Goal: Information Seeking & Learning: Learn about a topic

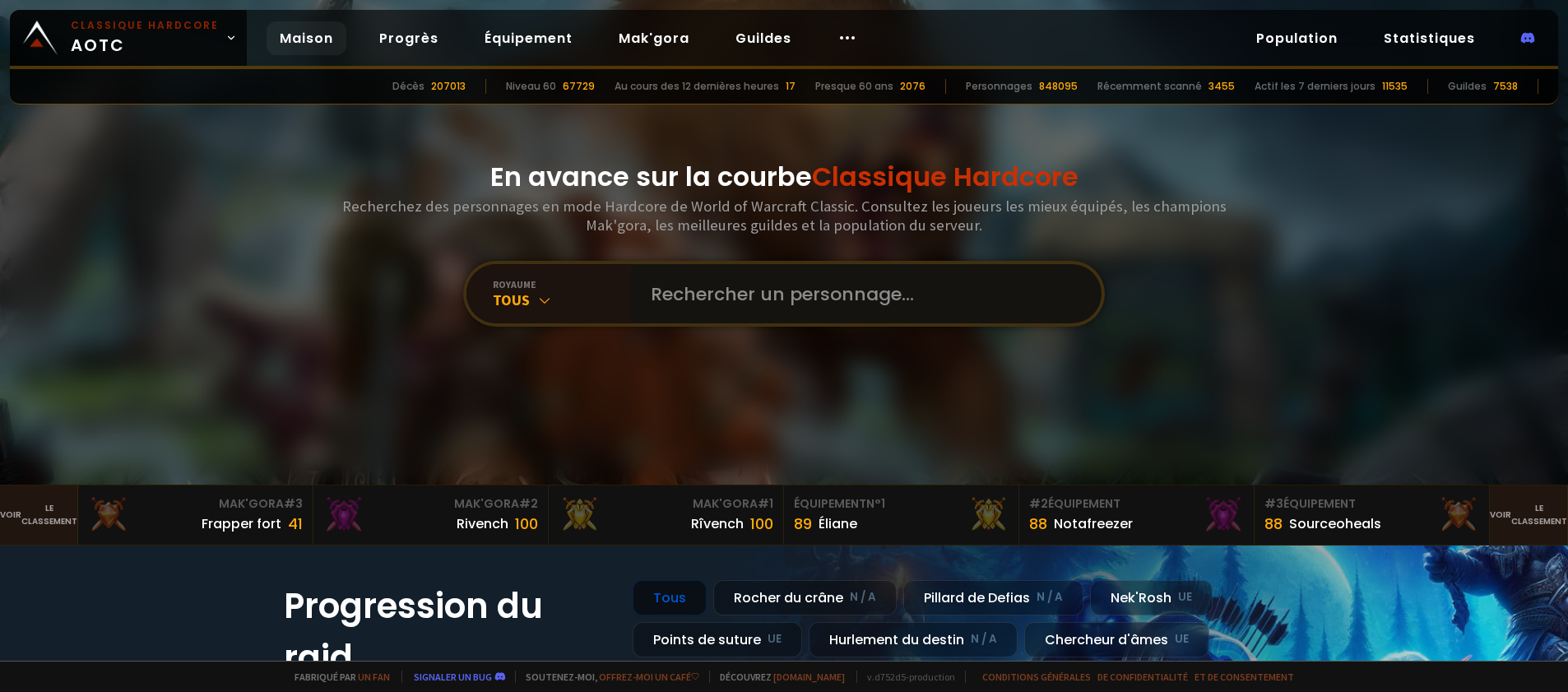
click at [728, 319] on input "text" at bounding box center [861, 293] width 442 height 59
type input "benlafreux"
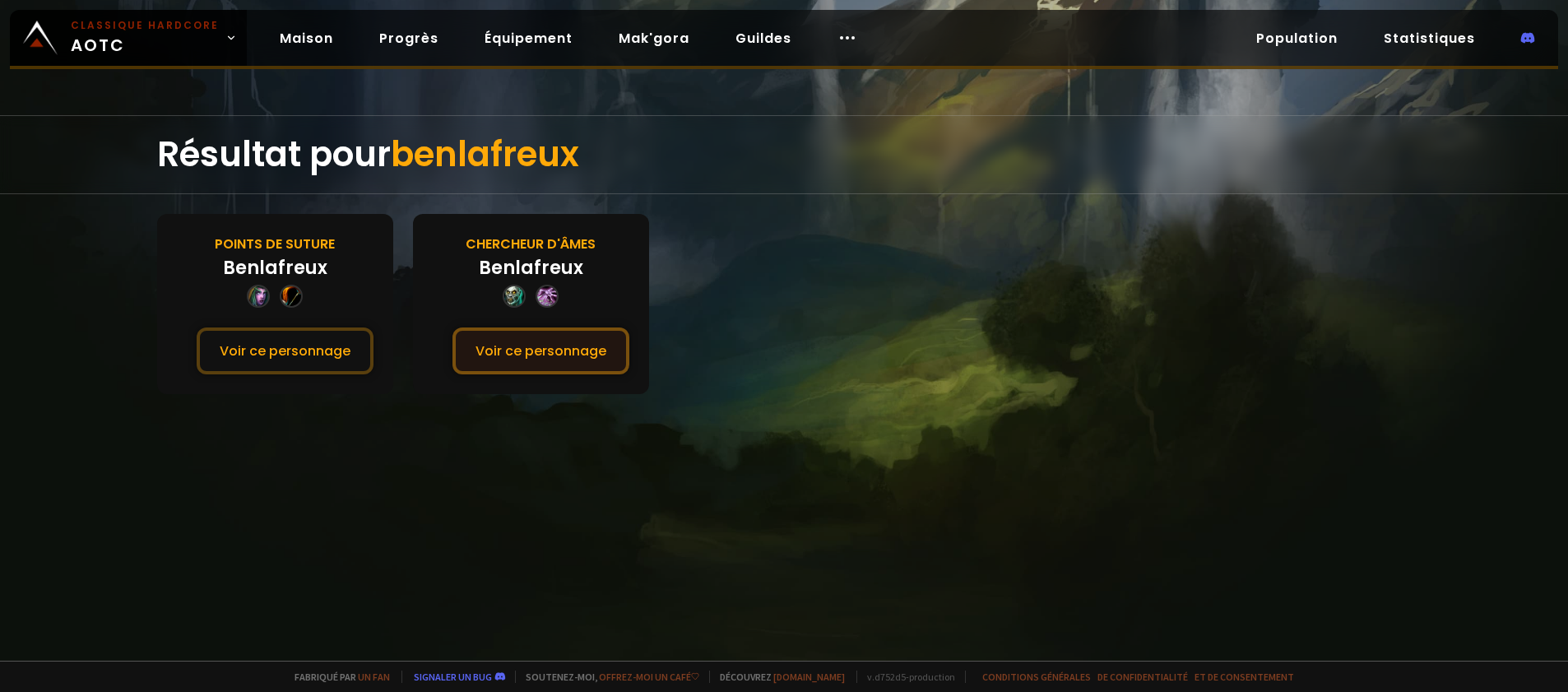
click at [554, 350] on font "Voir ce personnage" at bounding box center [541, 351] width 131 height 19
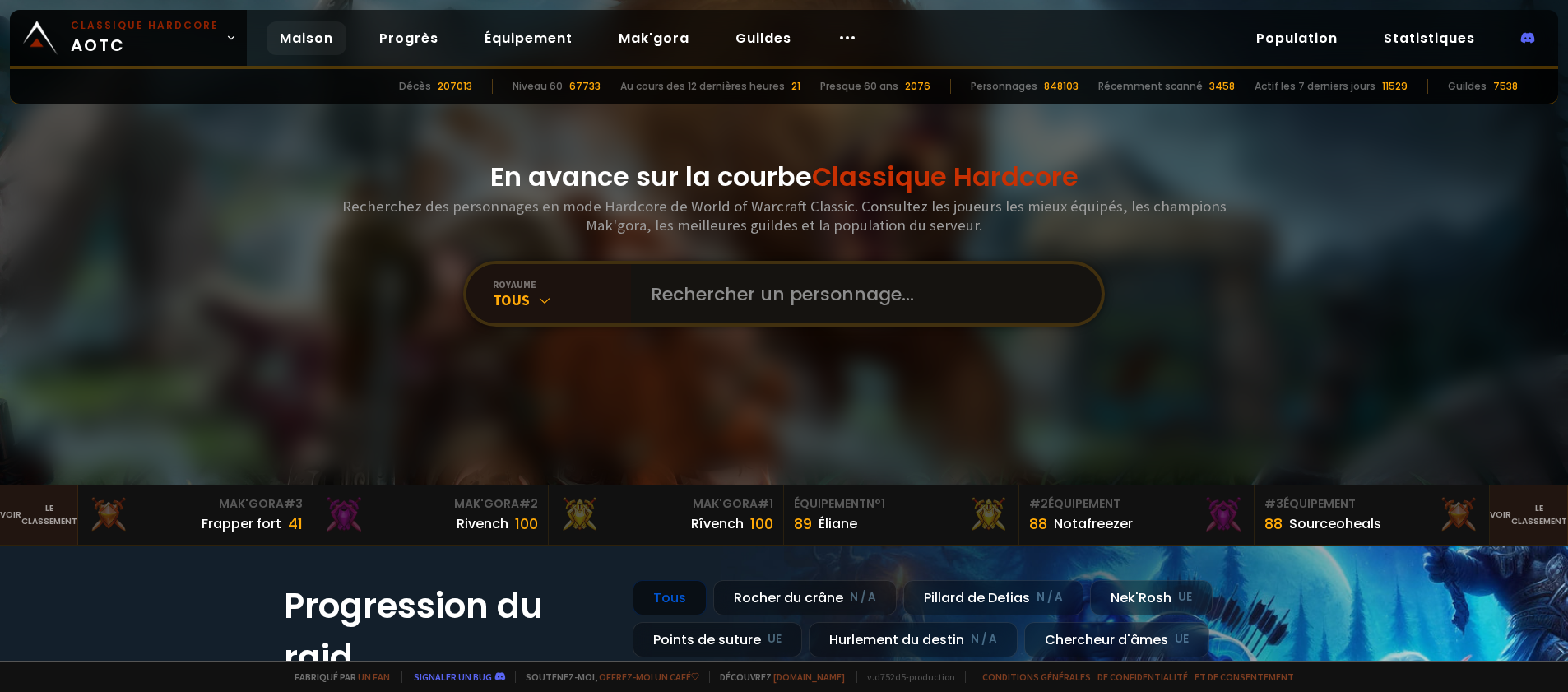
click at [709, 288] on input "text" at bounding box center [861, 293] width 442 height 59
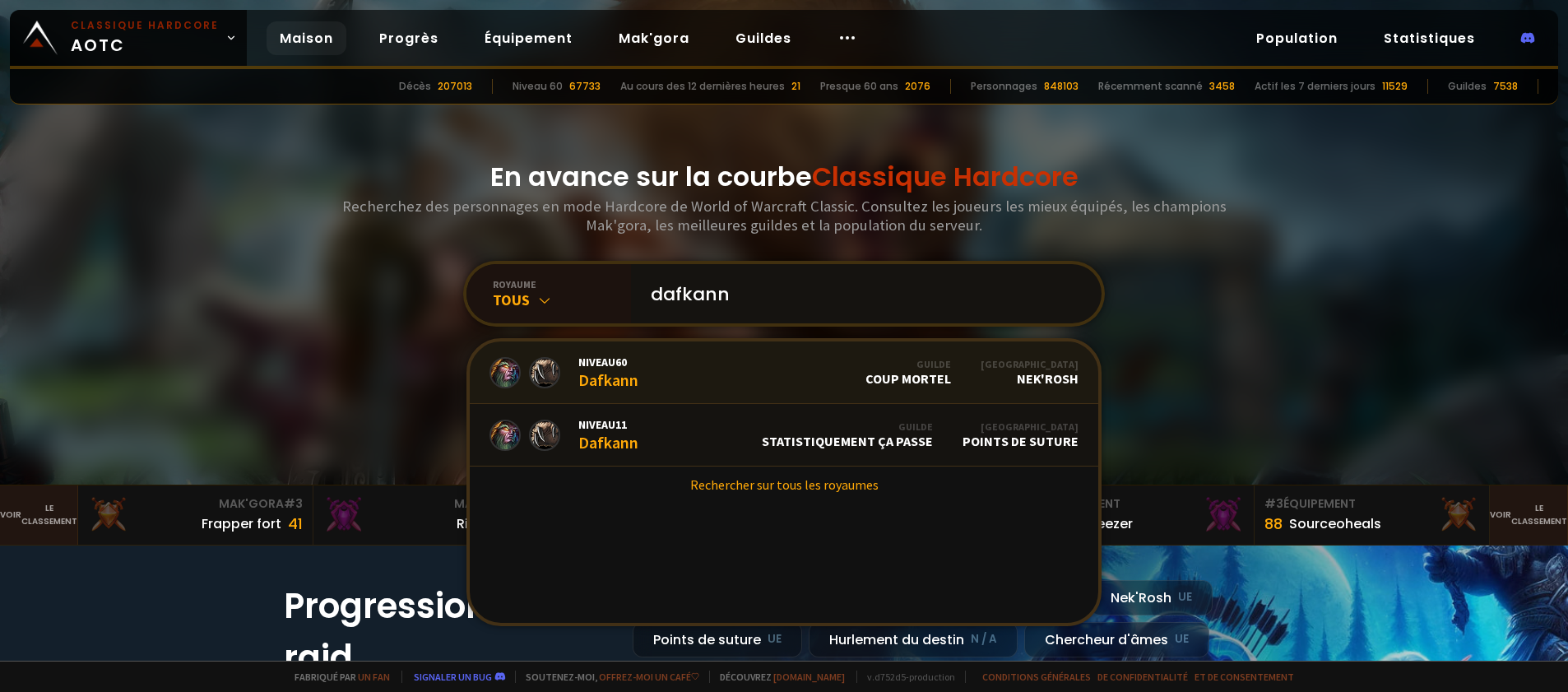
type input "dafkann"
click at [776, 369] on link "Niveau 60 Dafkann Guilde Coup mortel Royaume Nek'Rosh" at bounding box center [784, 373] width 630 height 62
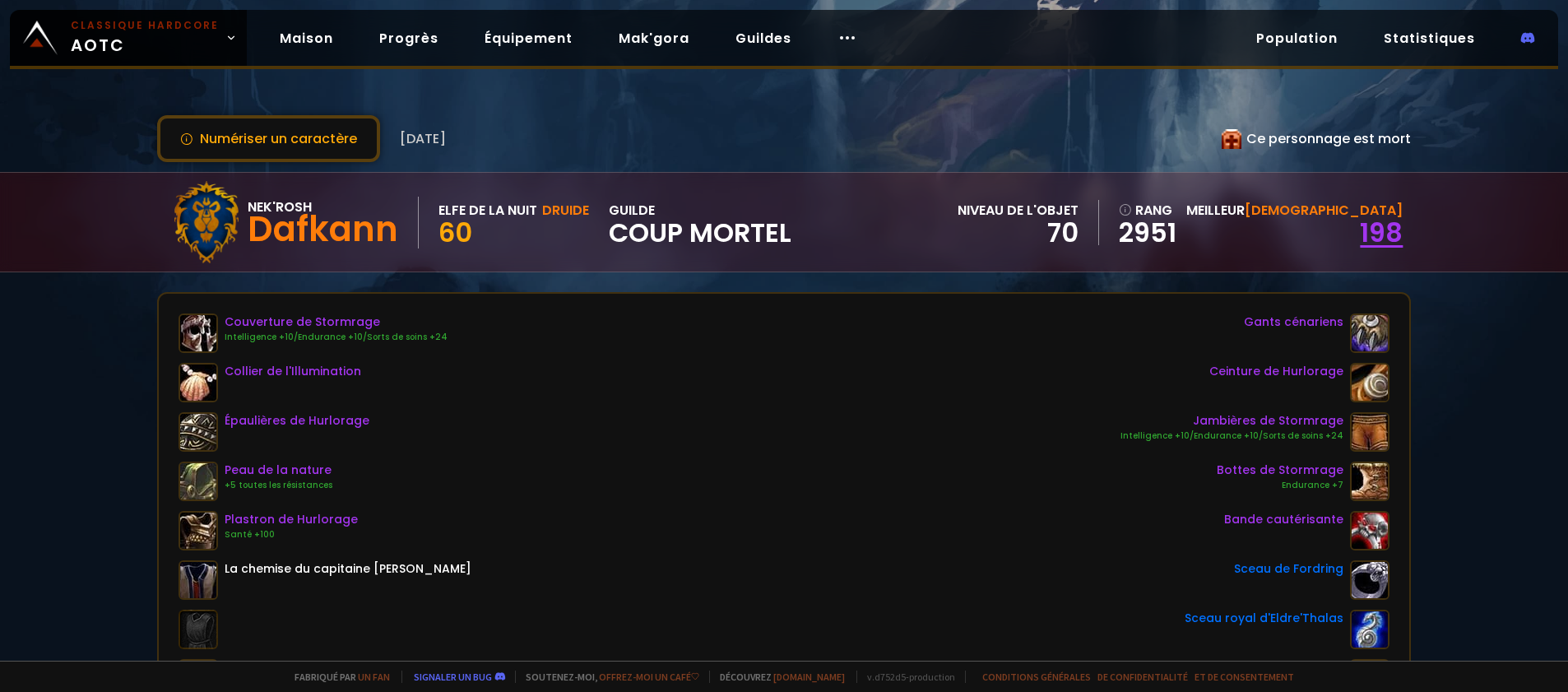
click at [1367, 235] on font "198" at bounding box center [1380, 232] width 42 height 37
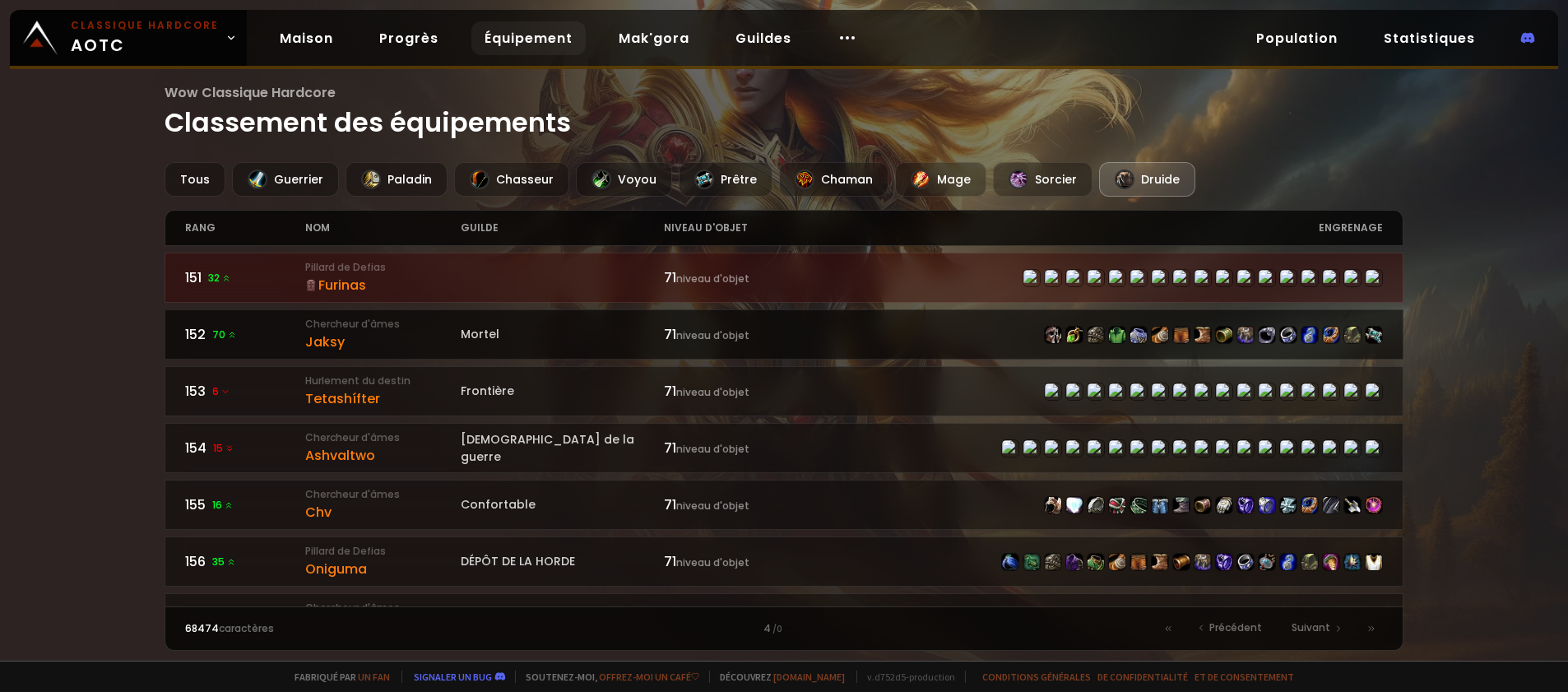
click at [371, 317] on font "Chercheur d'âmes" at bounding box center [352, 324] width 94 height 14
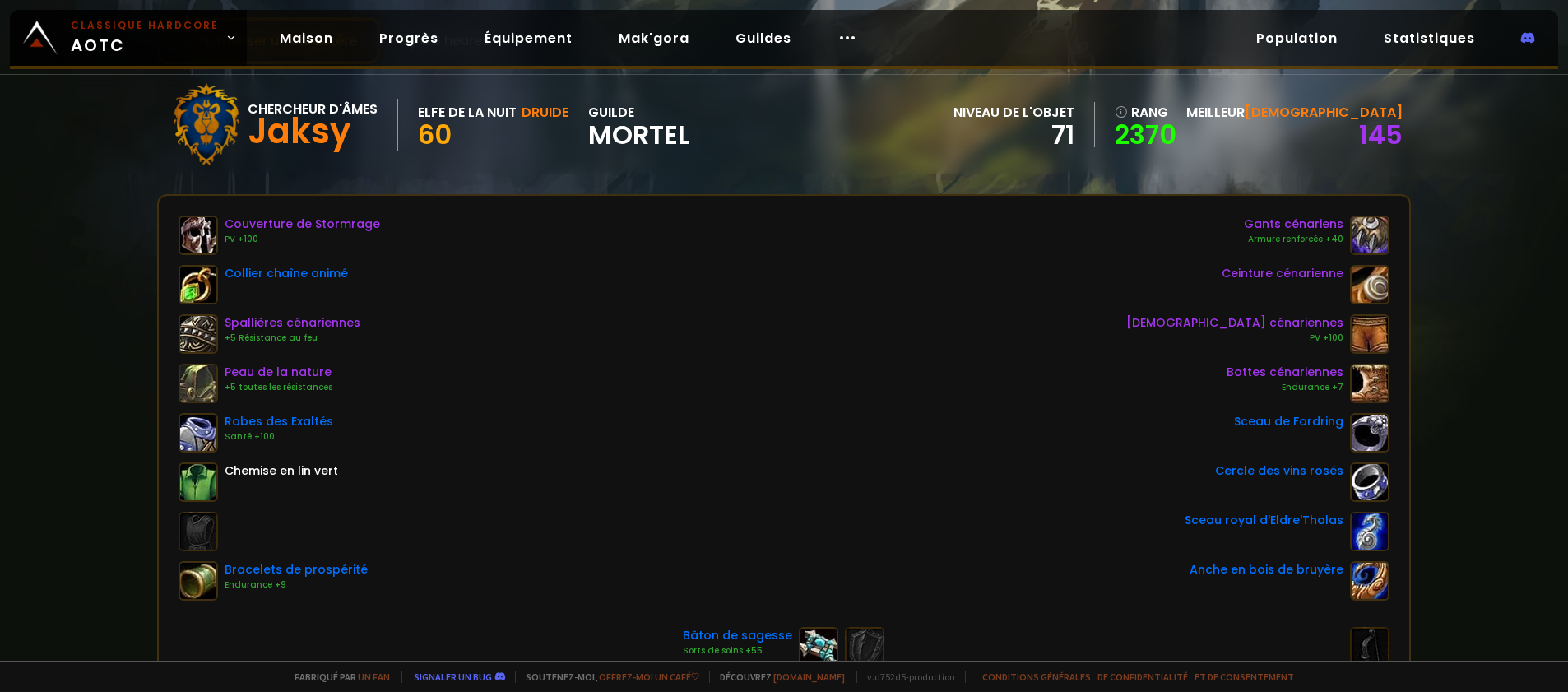
scroll to position [82, 0]
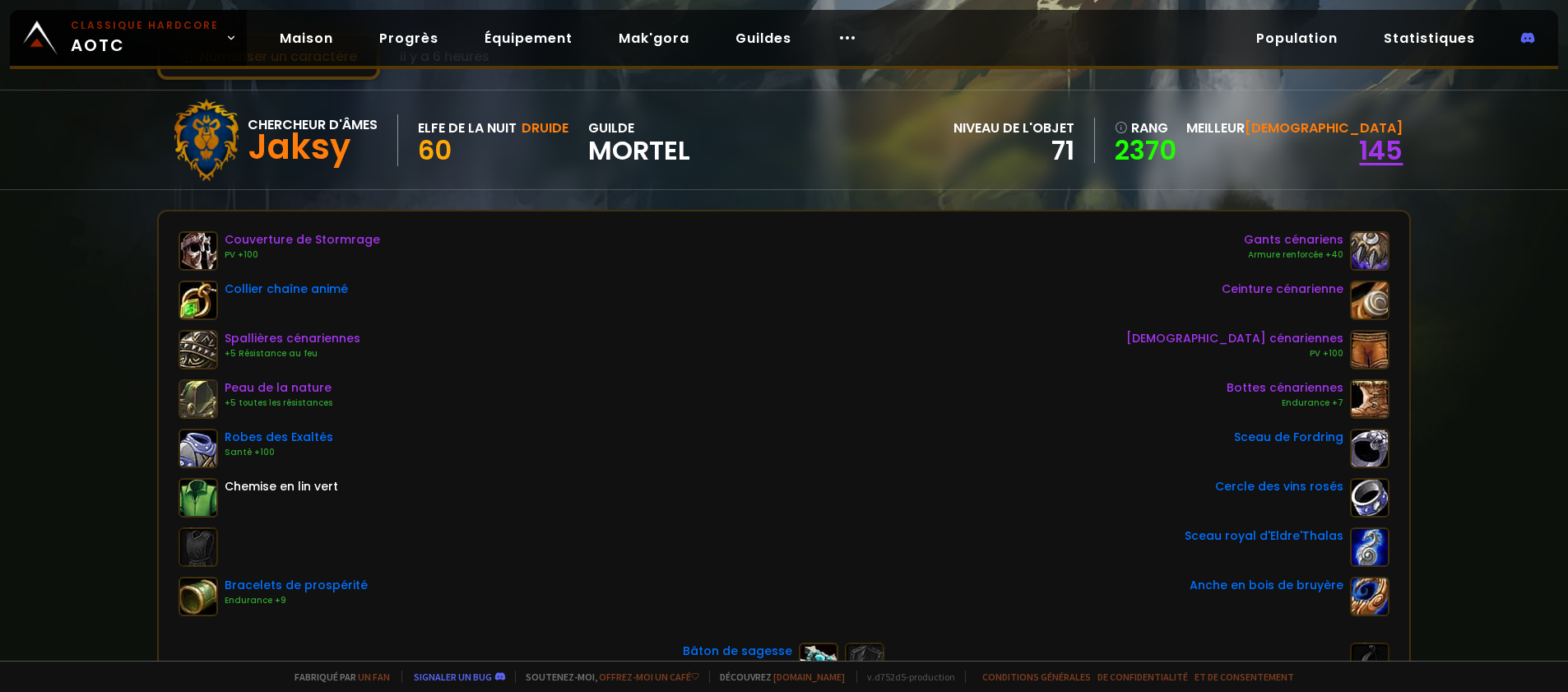
click at [1360, 151] on font "145" at bounding box center [1381, 150] width 43 height 37
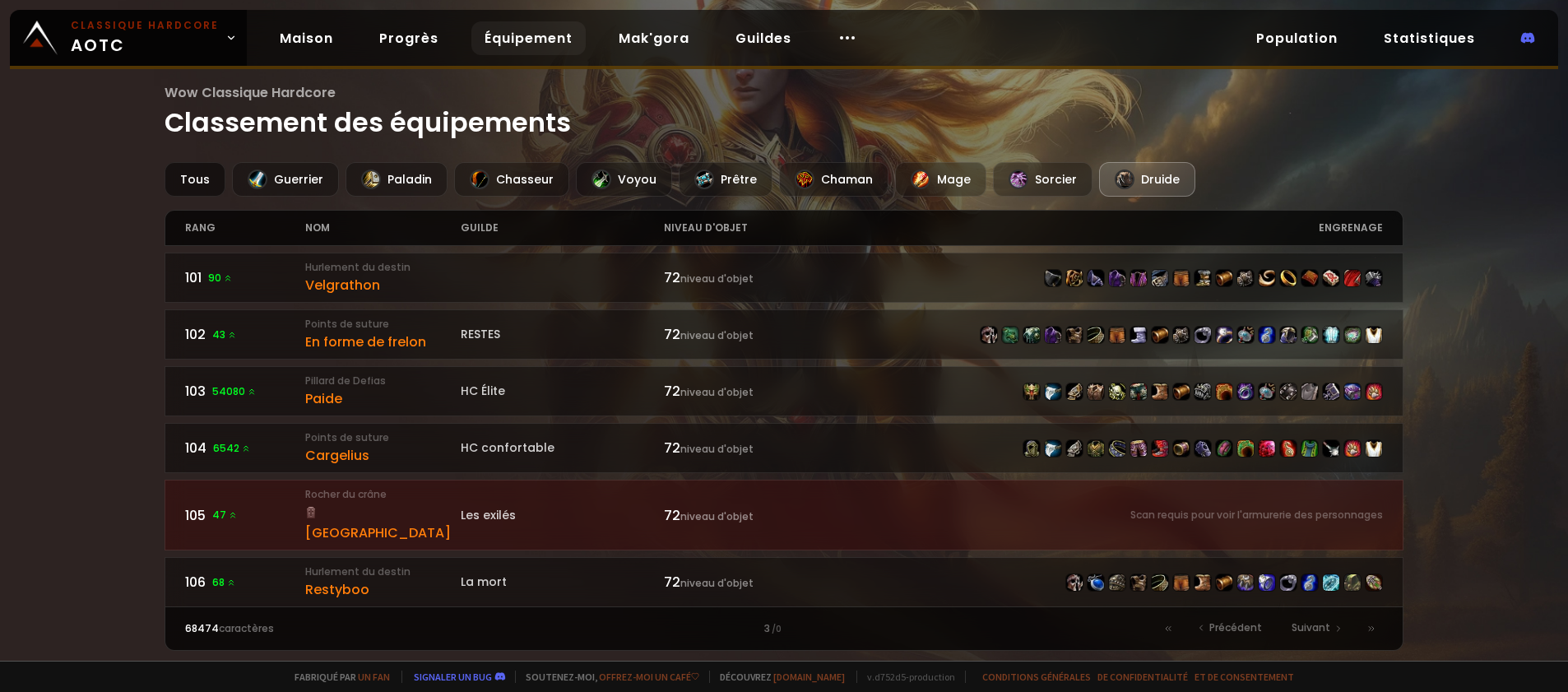
click at [207, 171] on font "Tous" at bounding box center [195, 179] width 29 height 16
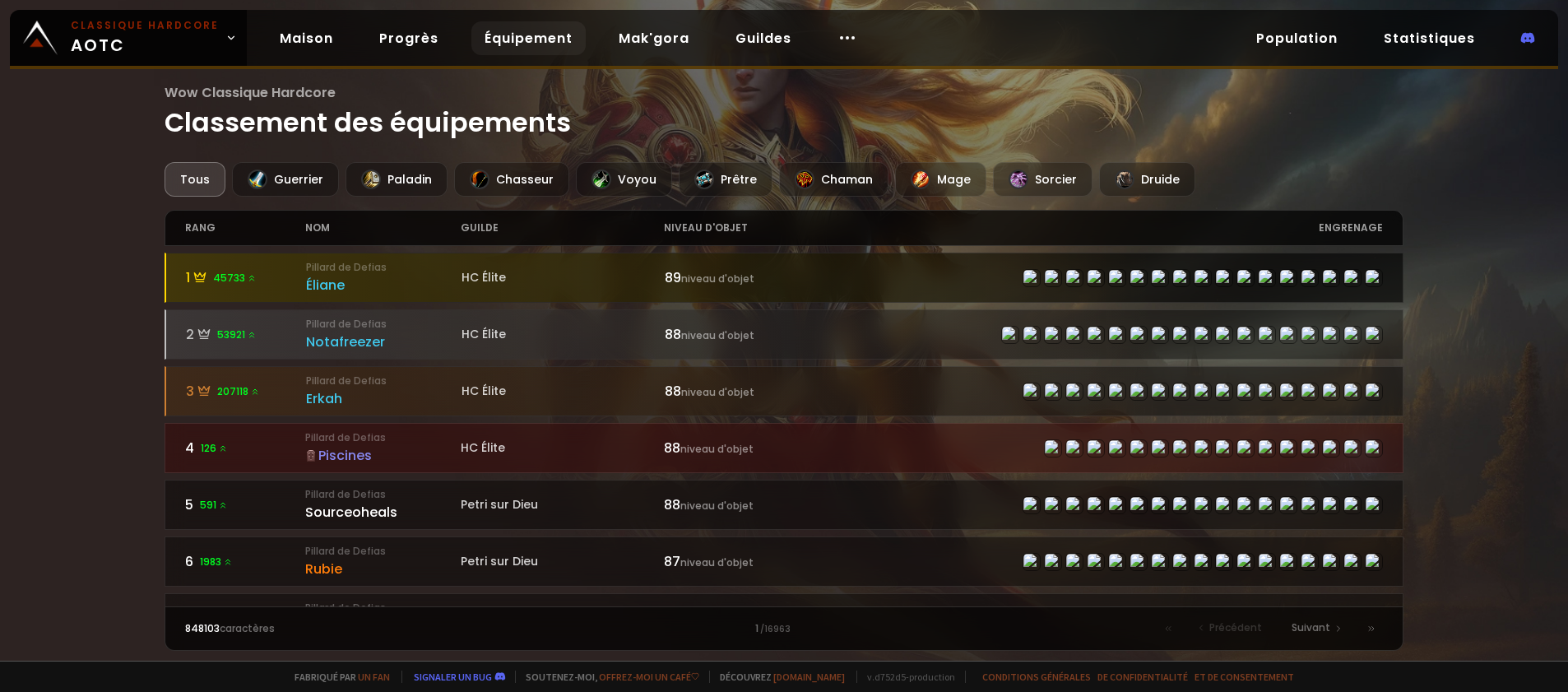
click at [599, 274] on div "HC Élite" at bounding box center [563, 278] width 203 height 17
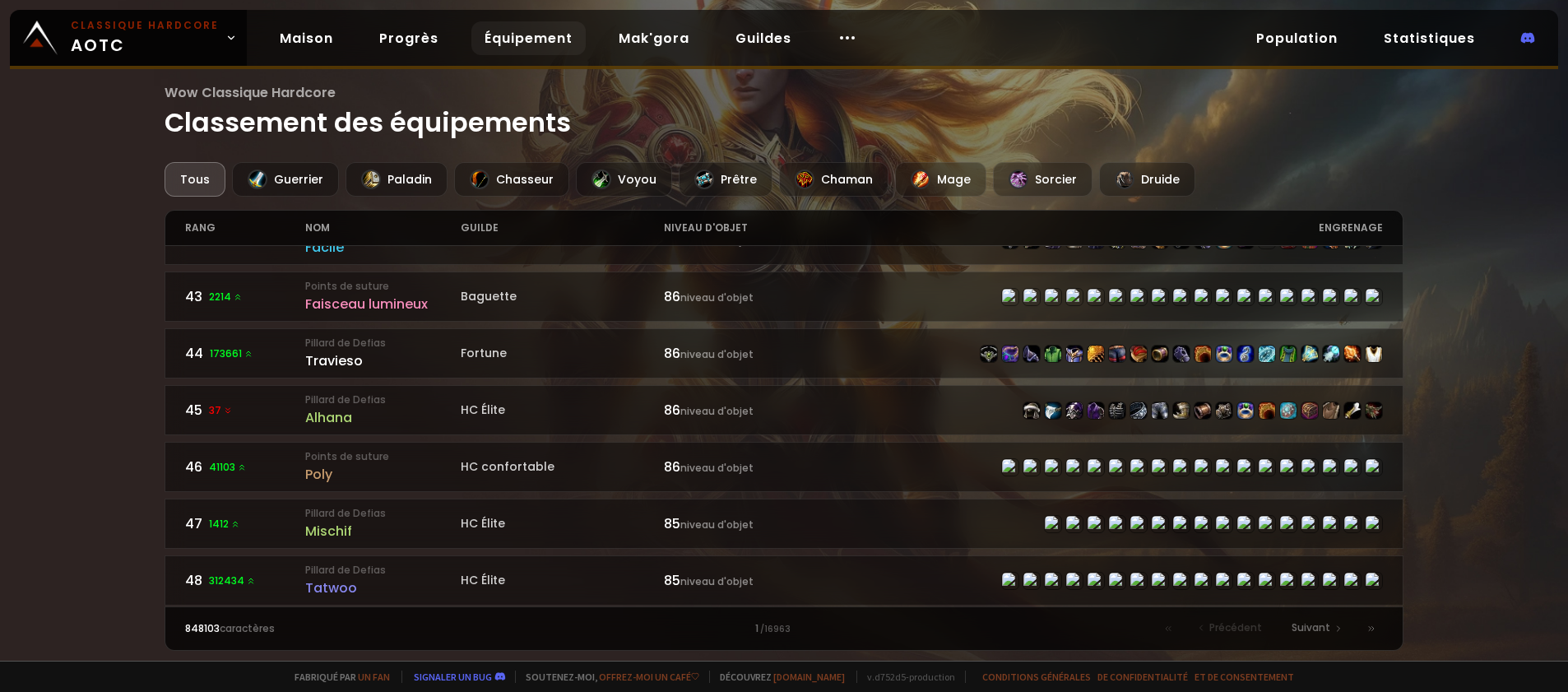
scroll to position [2421, 0]
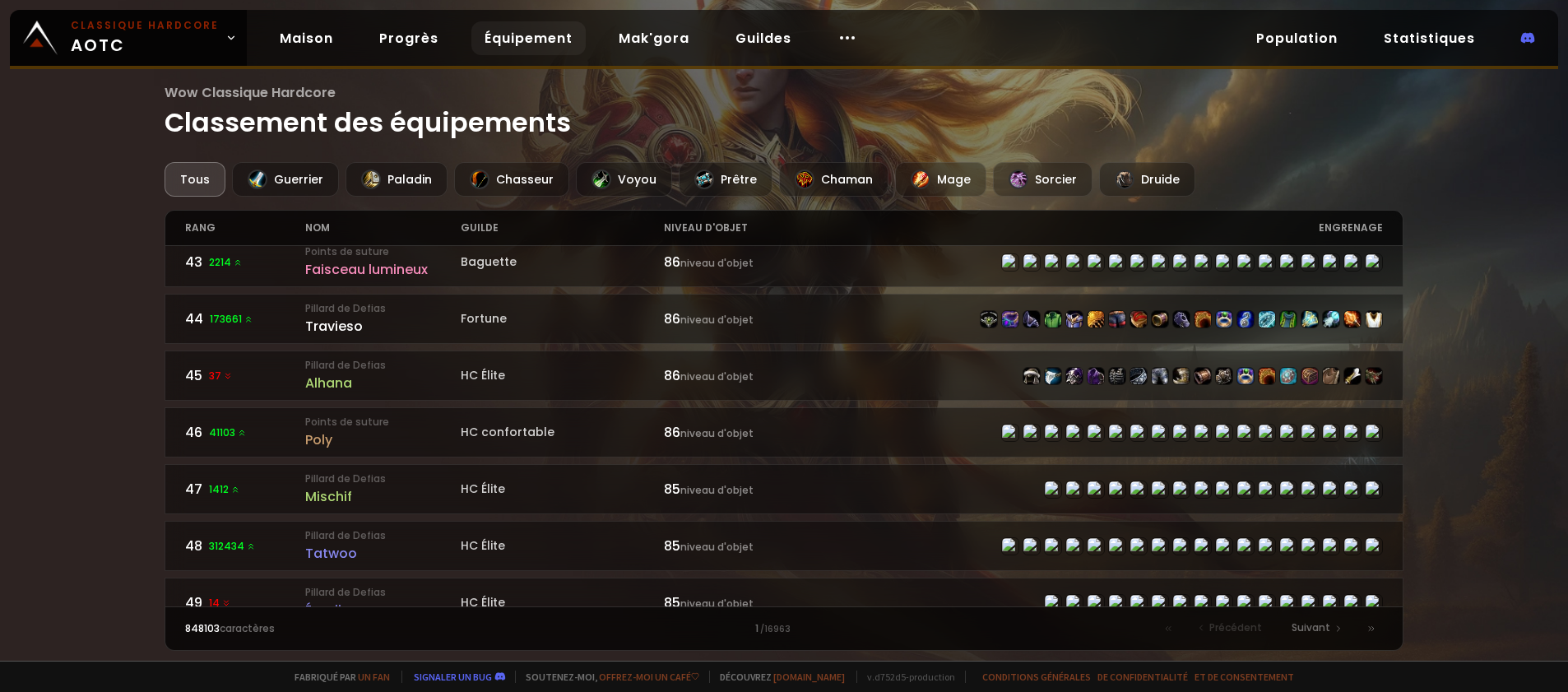
click at [254, 625] on font "caractères" at bounding box center [247, 628] width 55 height 14
click at [1310, 636] on div "Suivant" at bounding box center [1315, 628] width 68 height 23
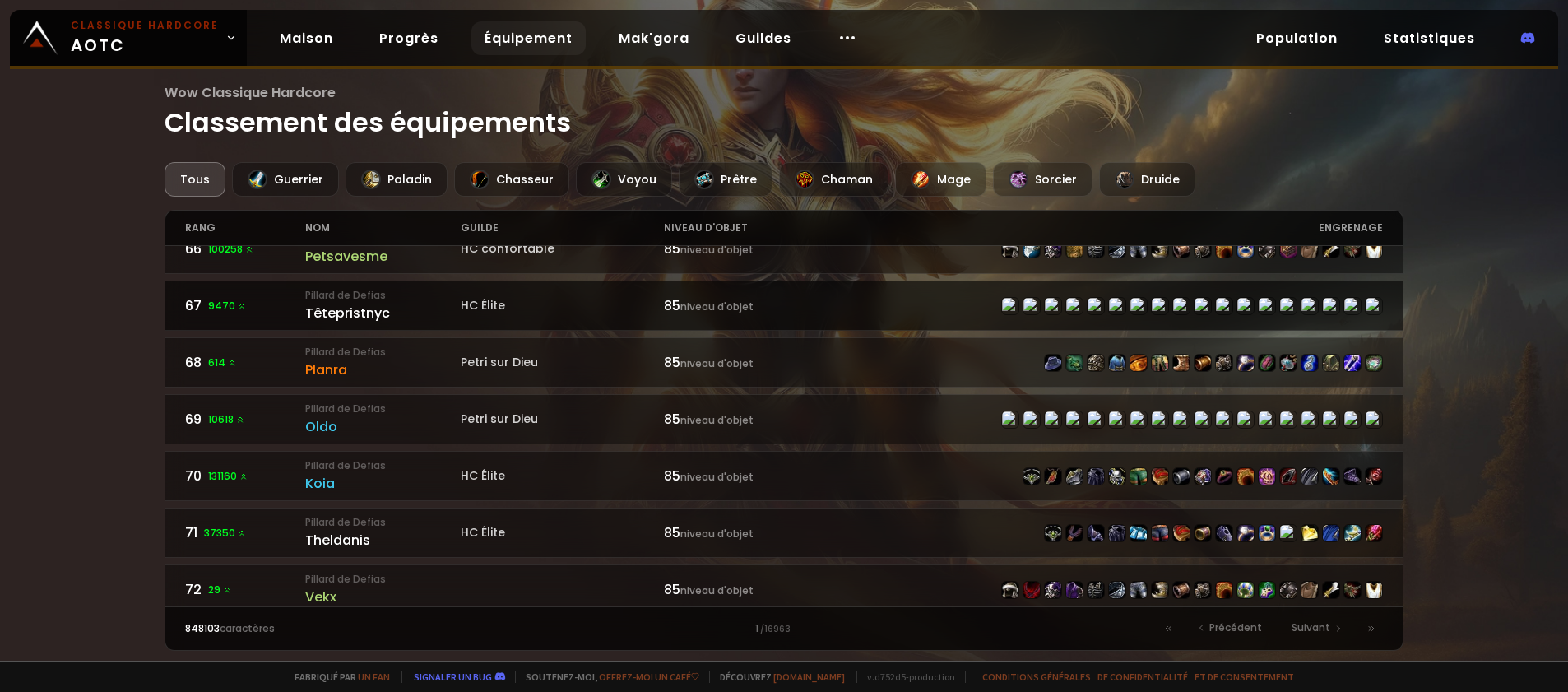
scroll to position [1070, 0]
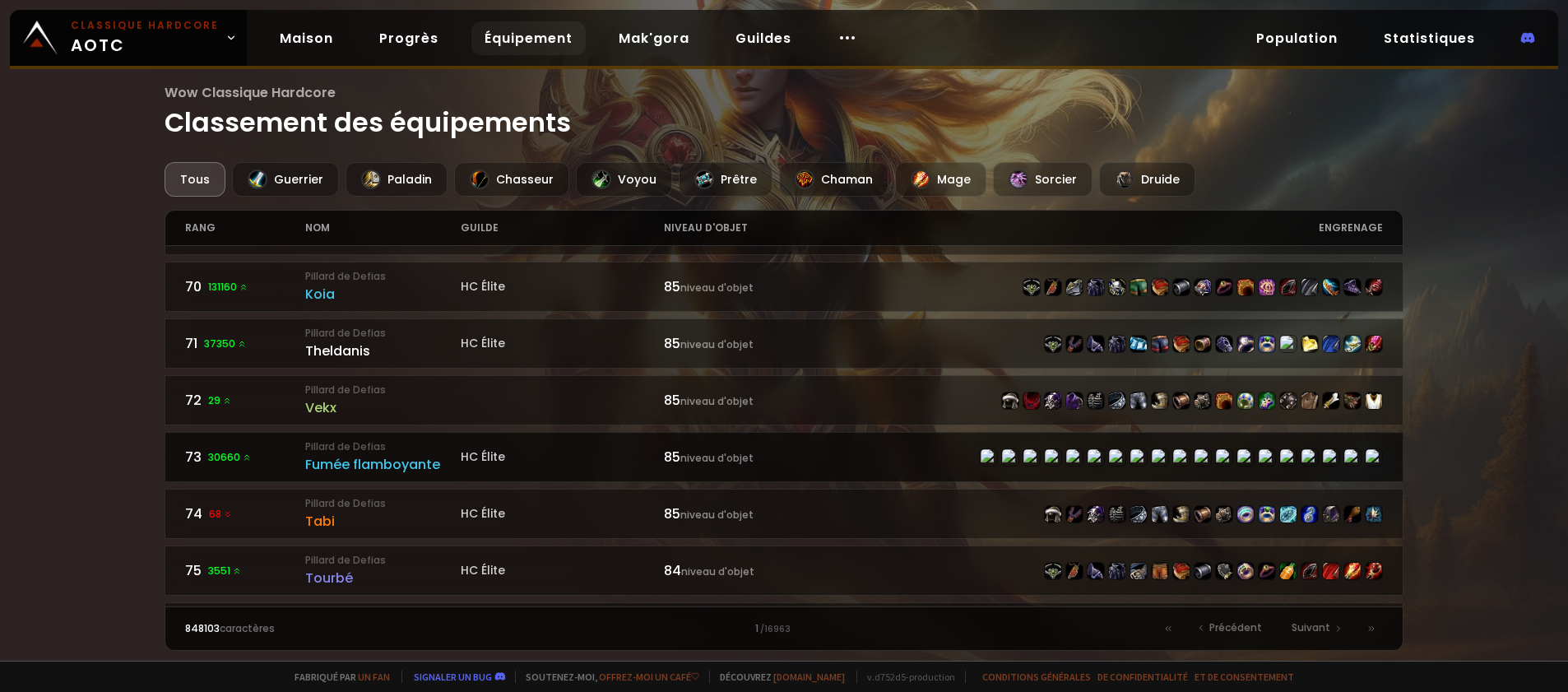
click at [330, 439] on font "Pillard de Defias" at bounding box center [345, 446] width 80 height 14
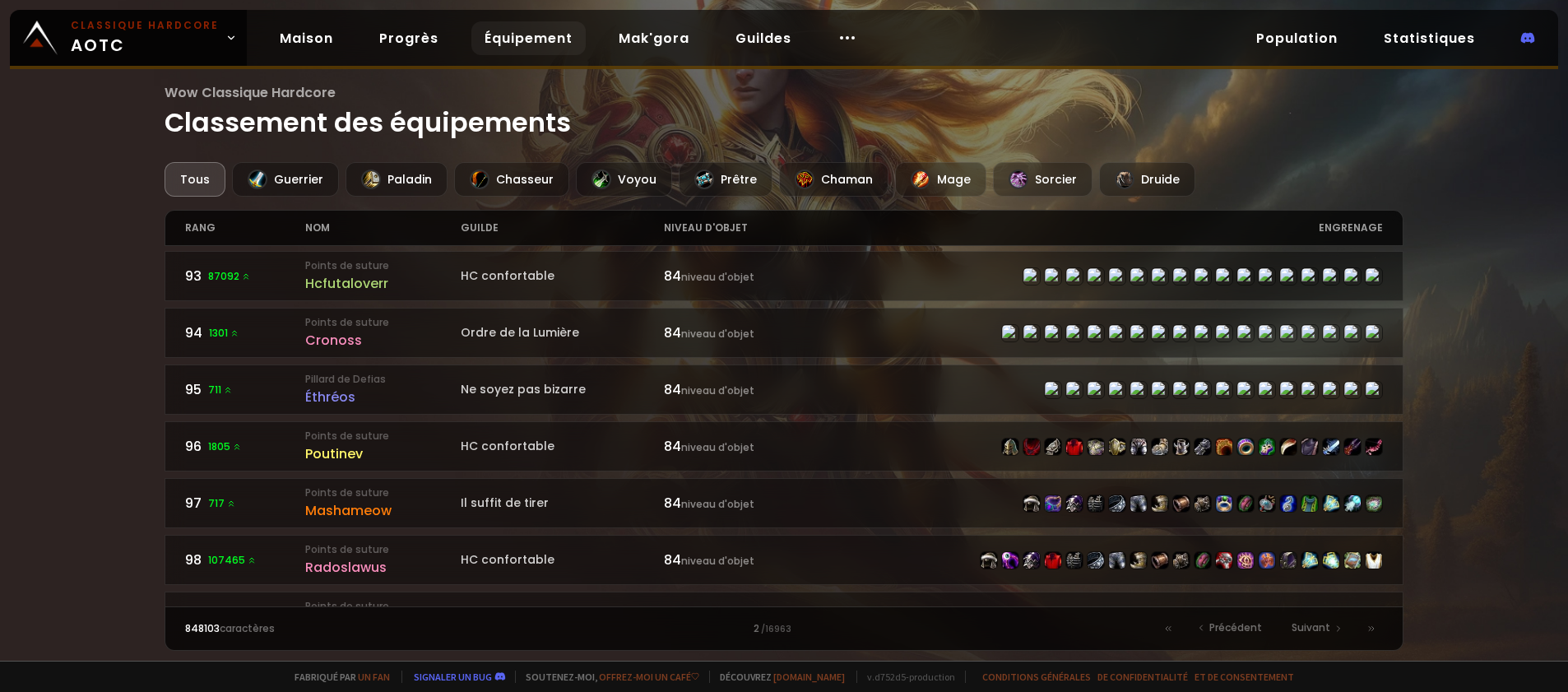
scroll to position [2421, 0]
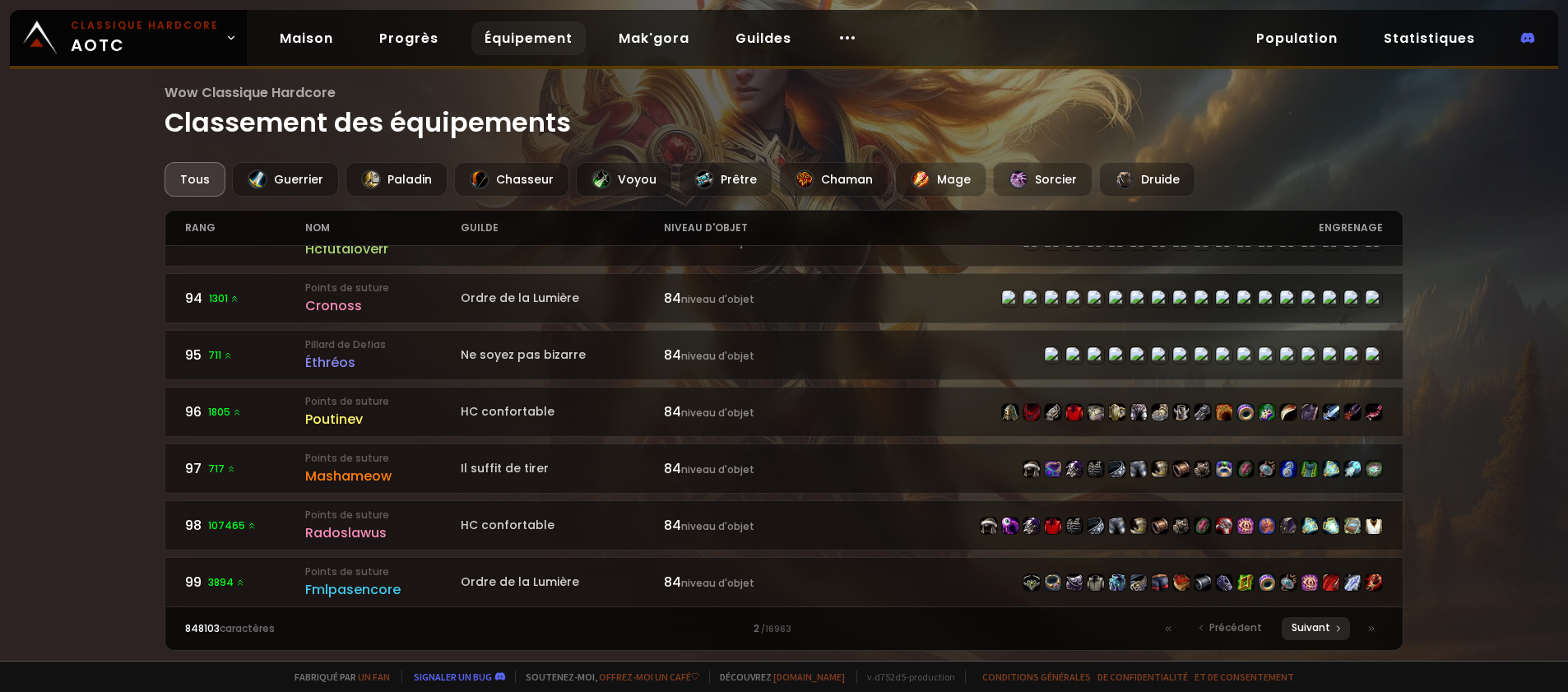
click at [1326, 633] on font "Suivant" at bounding box center [1311, 627] width 39 height 14
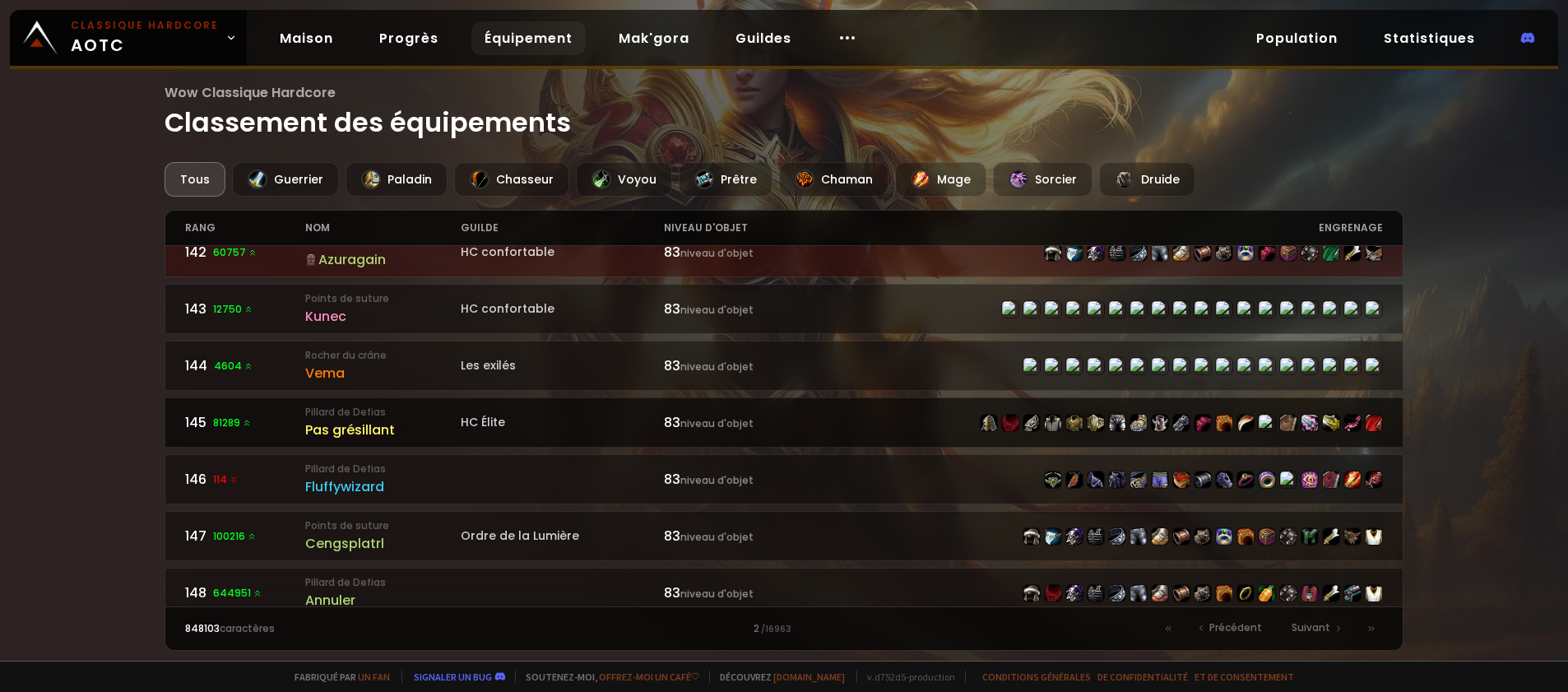
scroll to position [2421, 0]
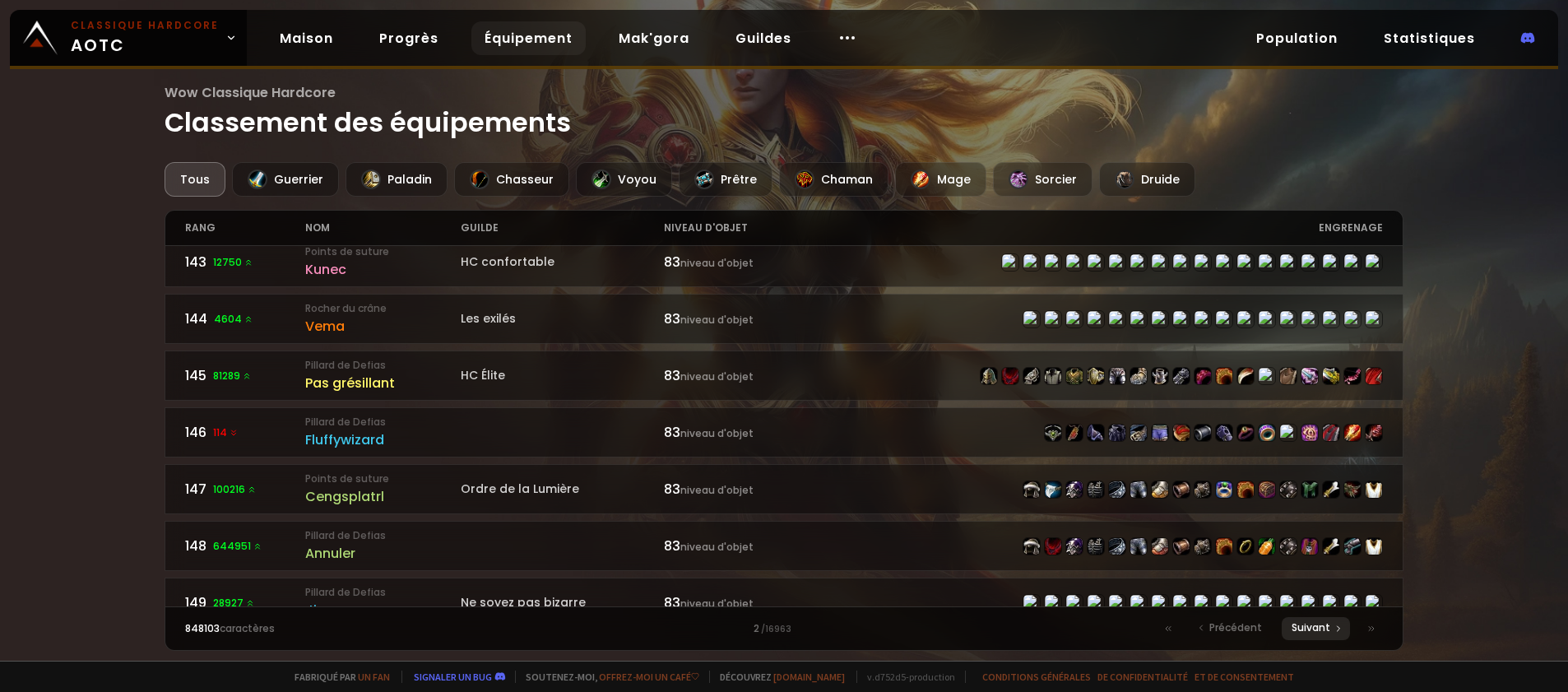
click at [1315, 625] on font "Suivant" at bounding box center [1311, 627] width 39 height 14
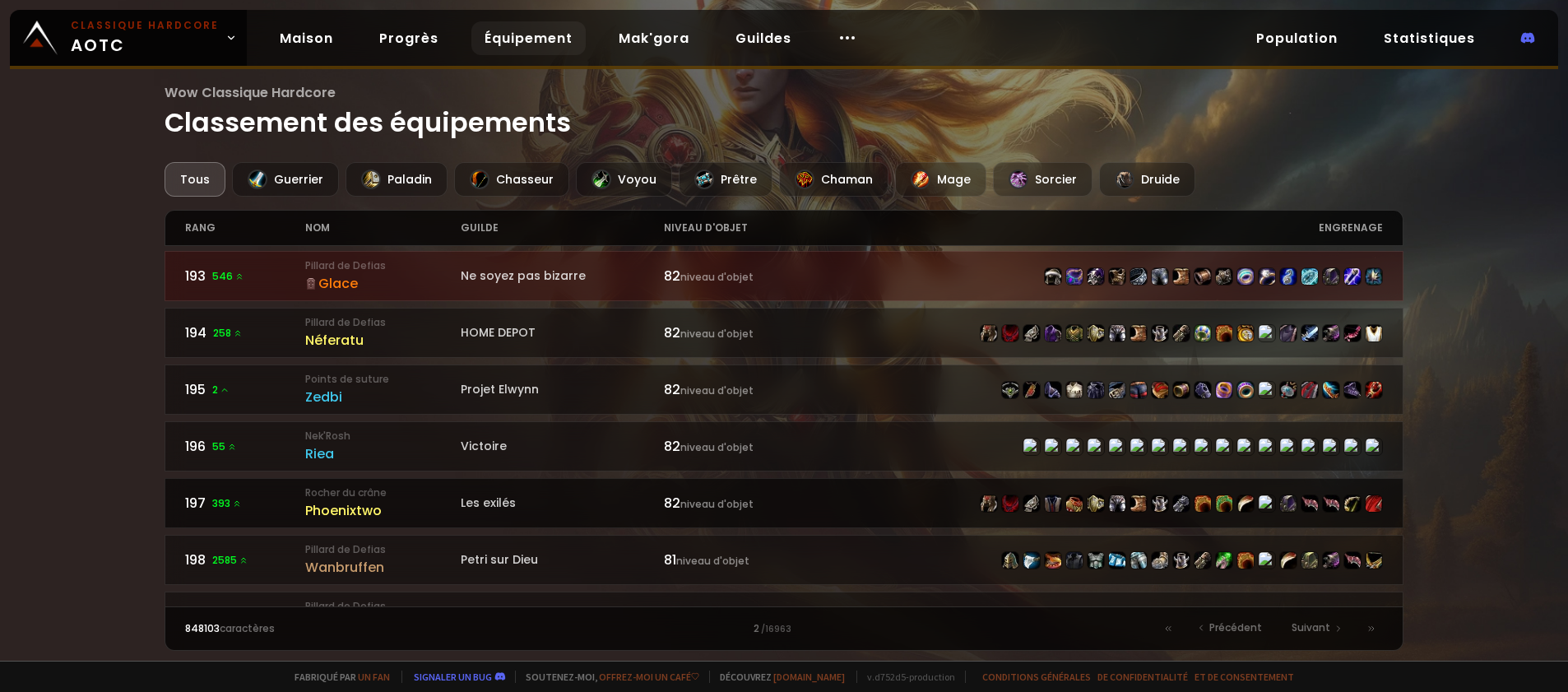
scroll to position [2221, 0]
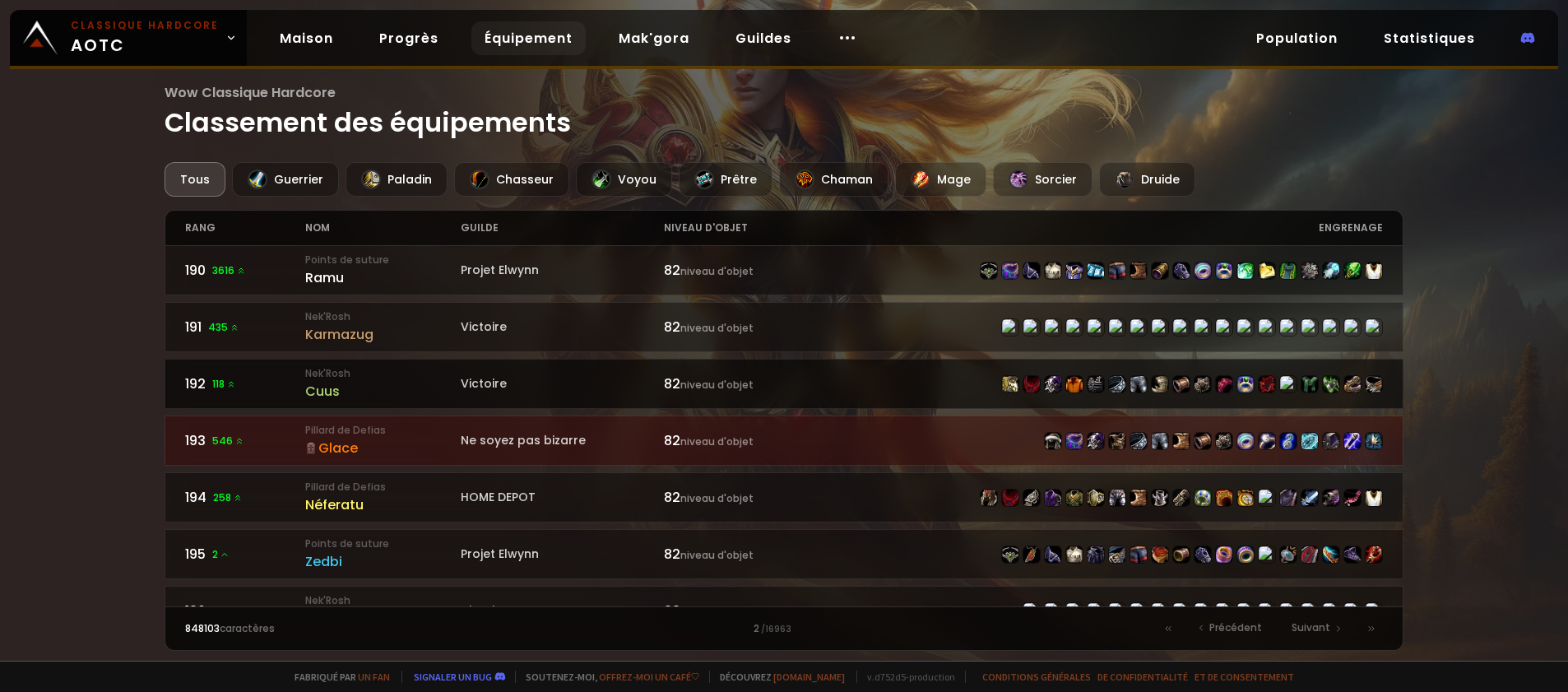
click at [329, 366] on font "Nek'Rosh" at bounding box center [328, 373] width 45 height 14
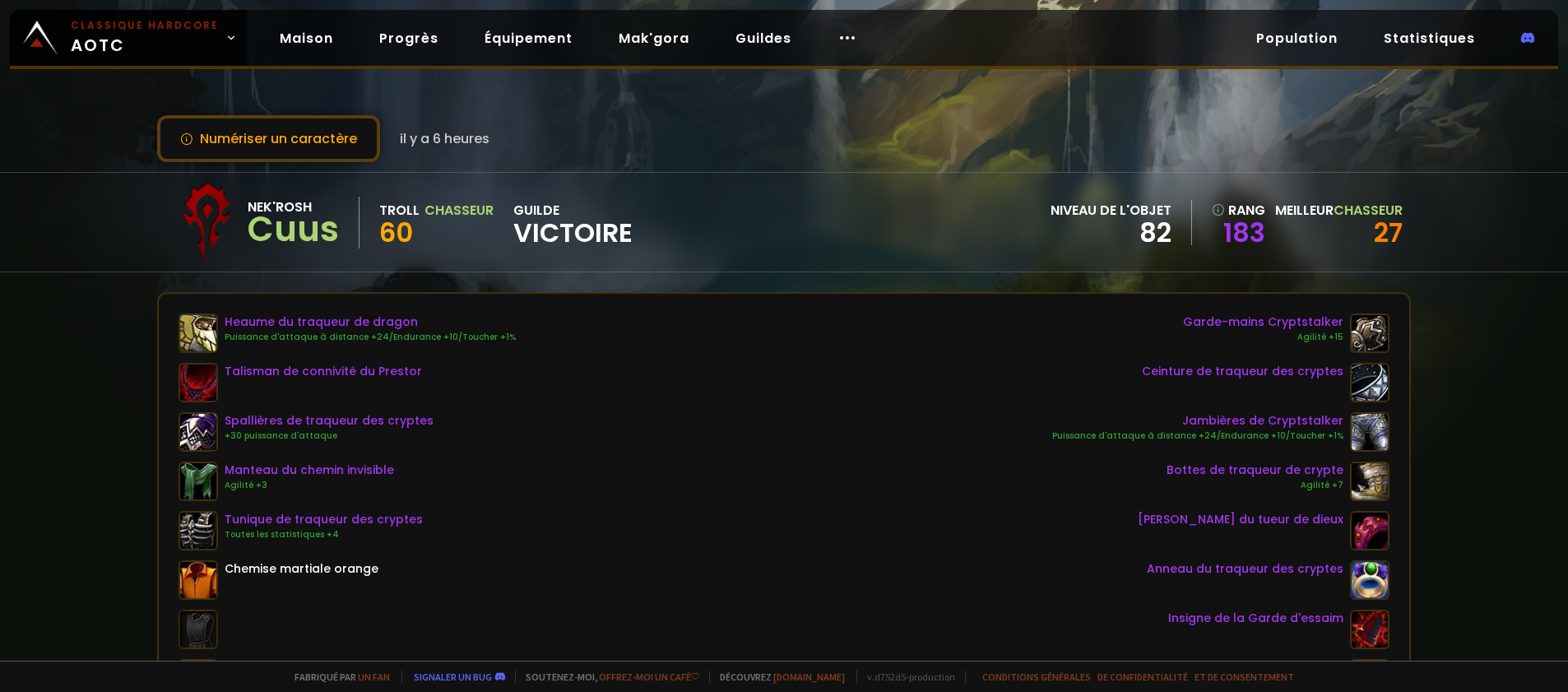
scroll to position [247, 0]
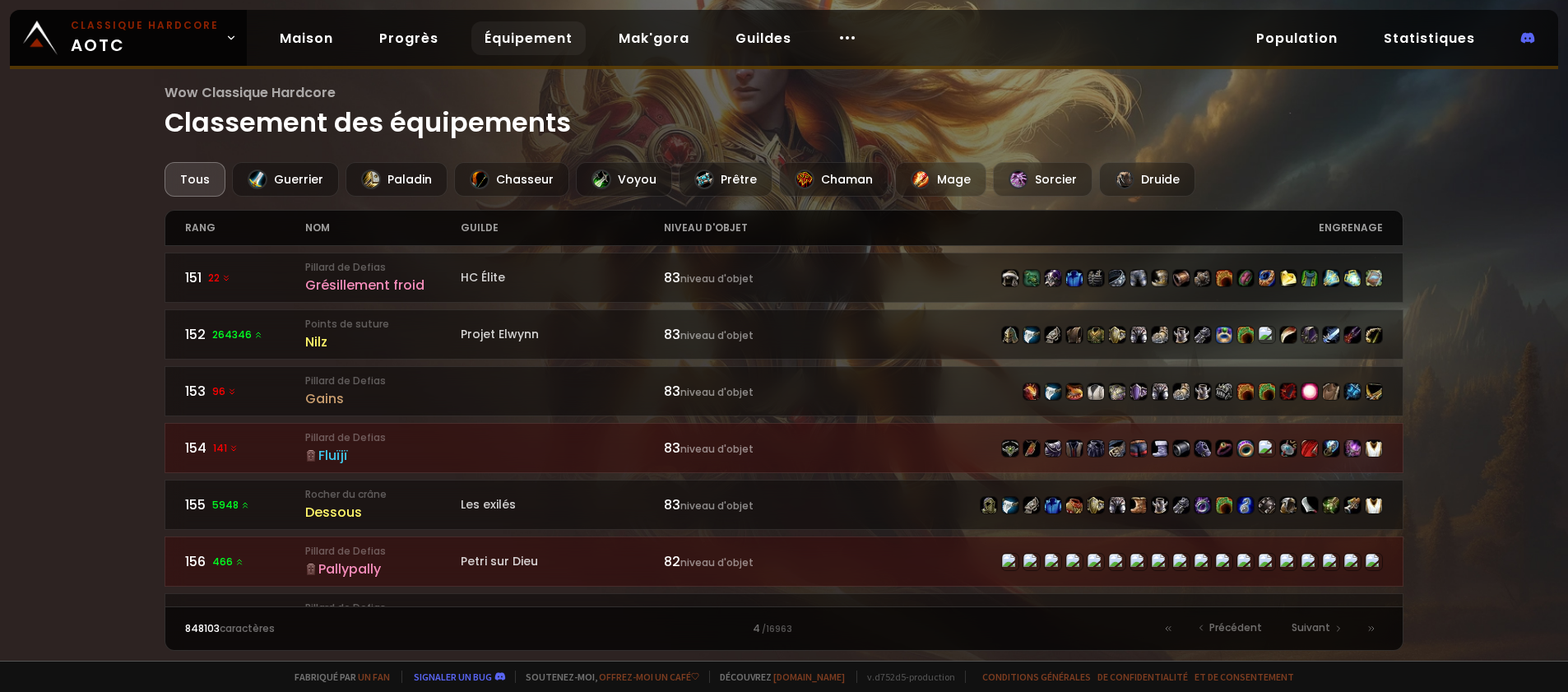
click at [74, 438] on div "Wow Classique Hardcore Classement des équipements Tous Guerrier Paladin Chasseu…" at bounding box center [784, 330] width 1568 height 661
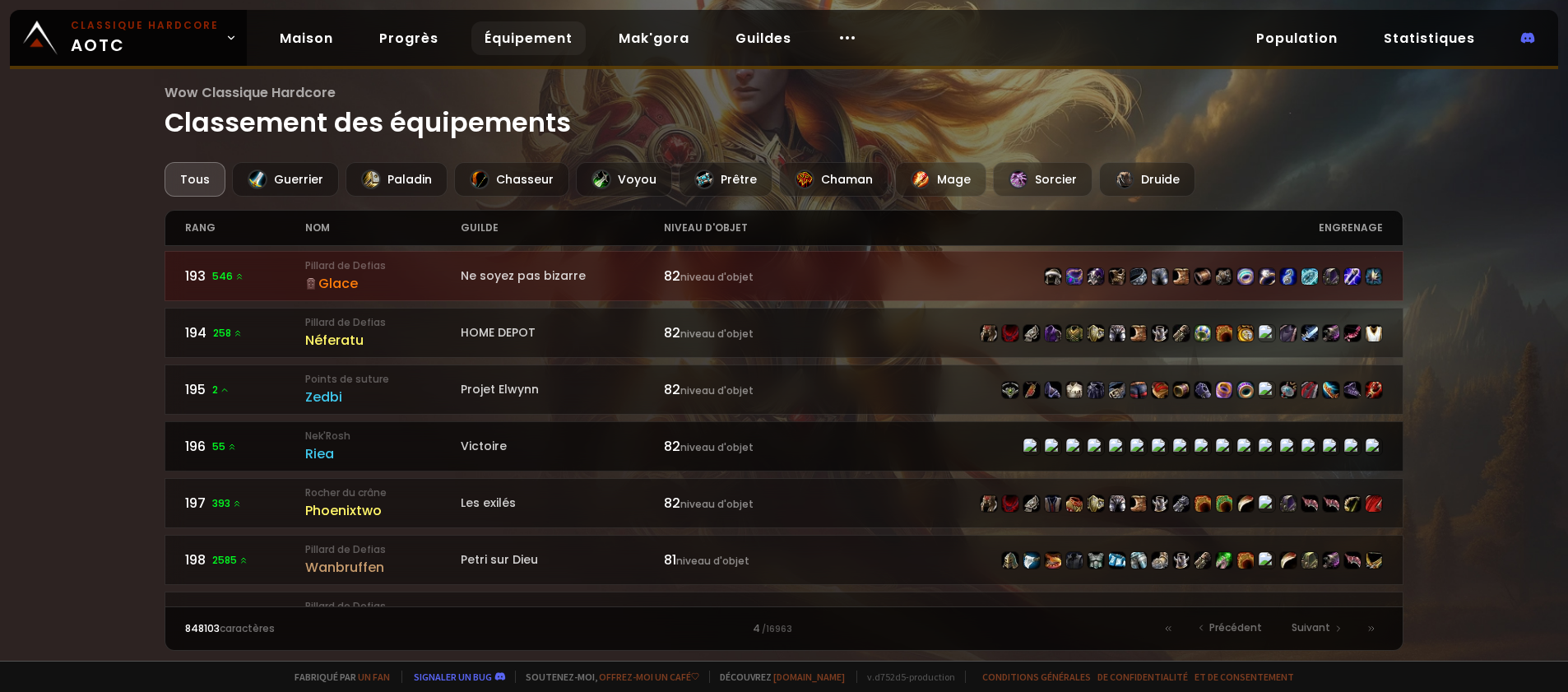
scroll to position [2421, 0]
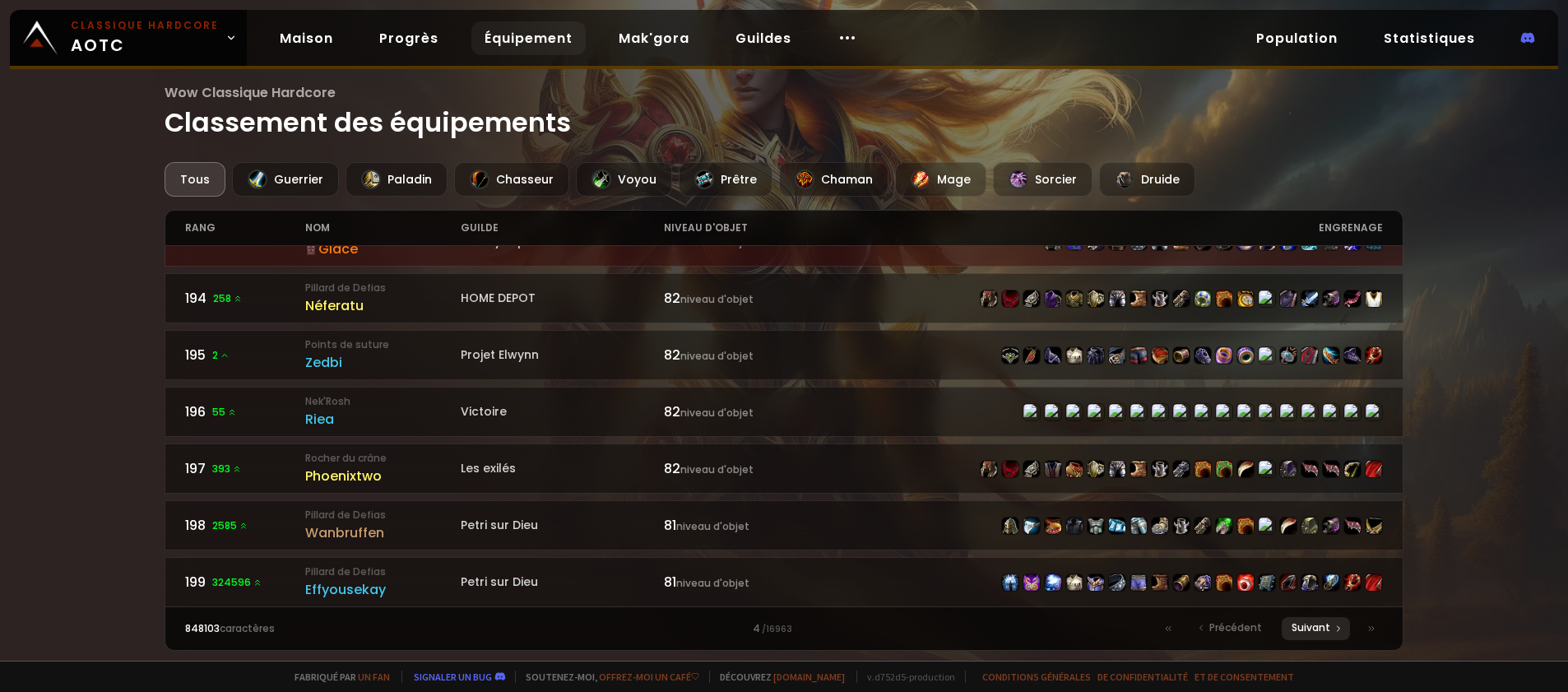
click at [1313, 626] on font "Suivant" at bounding box center [1311, 627] width 39 height 14
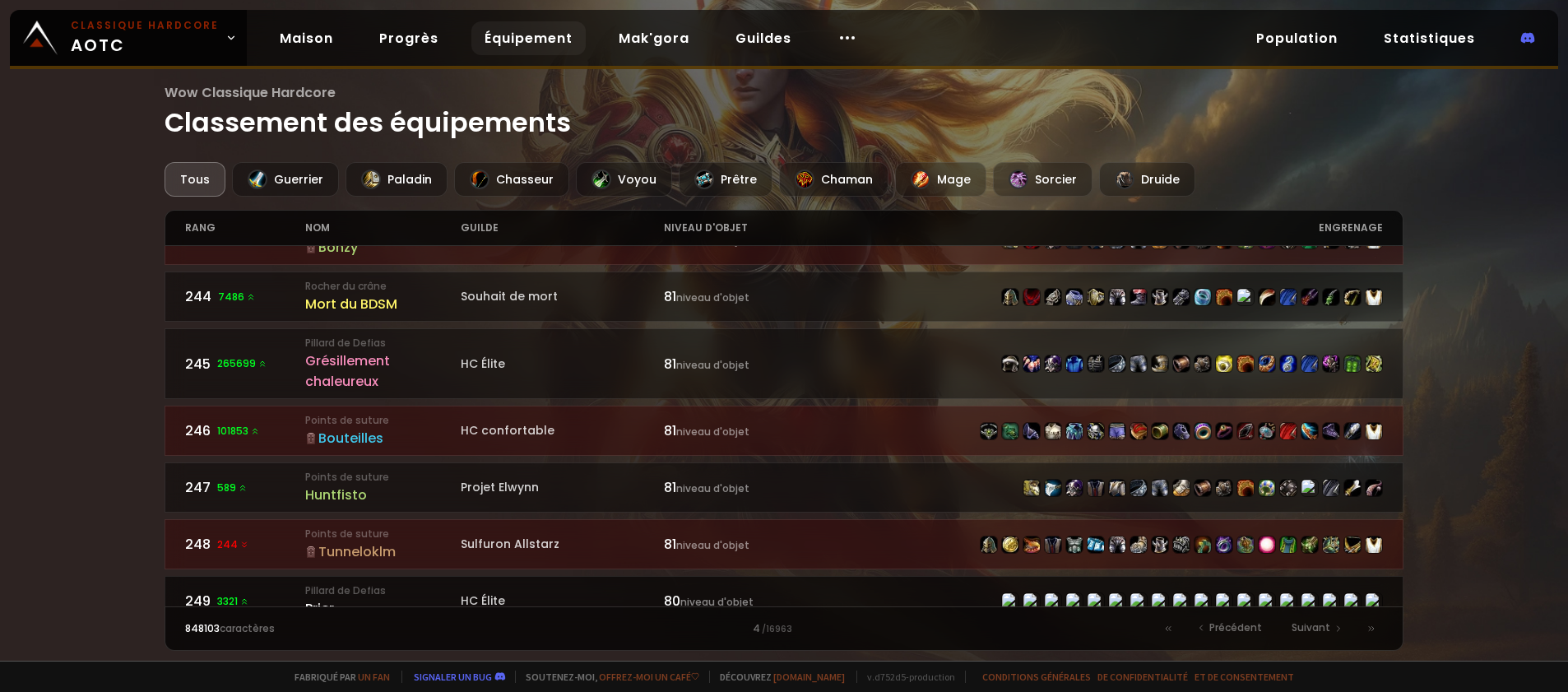
scroll to position [2441, 0]
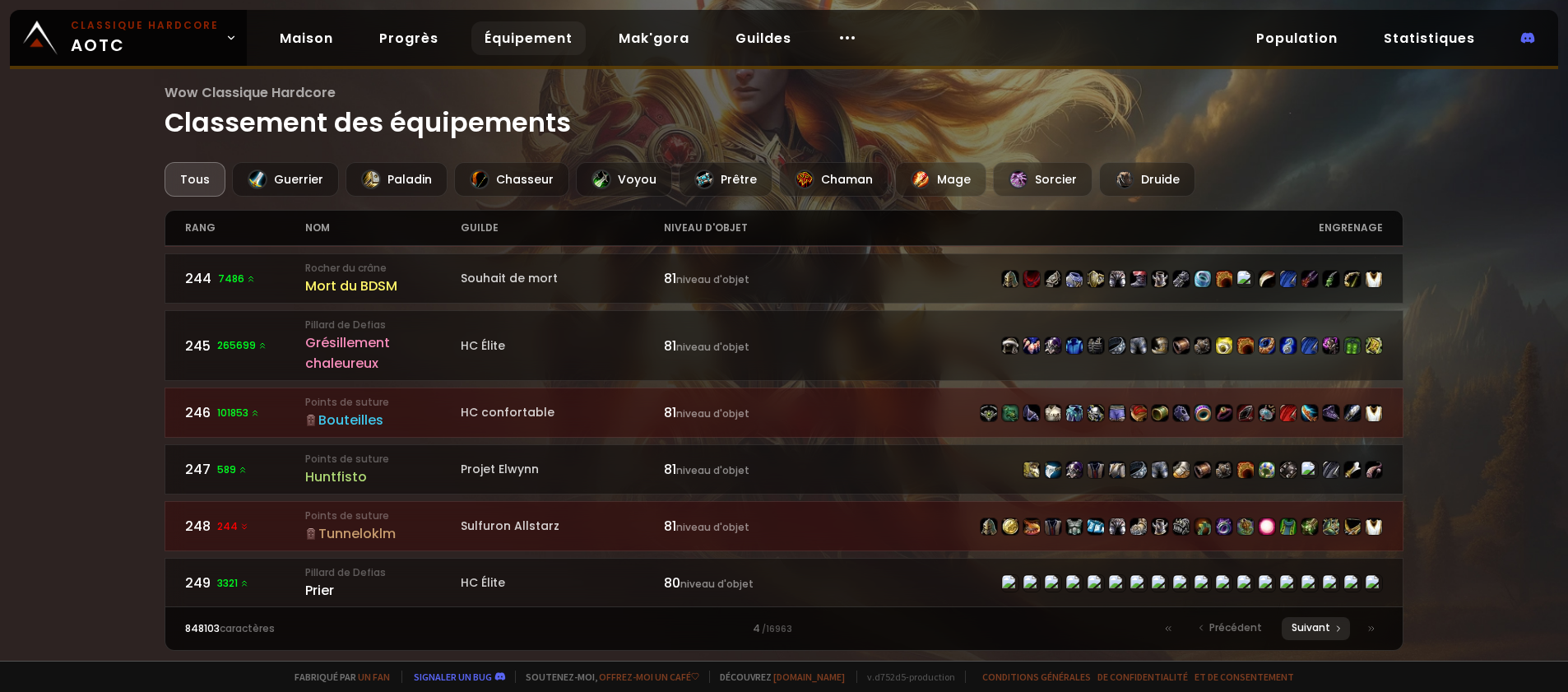
click at [1314, 622] on font "Suivant" at bounding box center [1311, 627] width 39 height 14
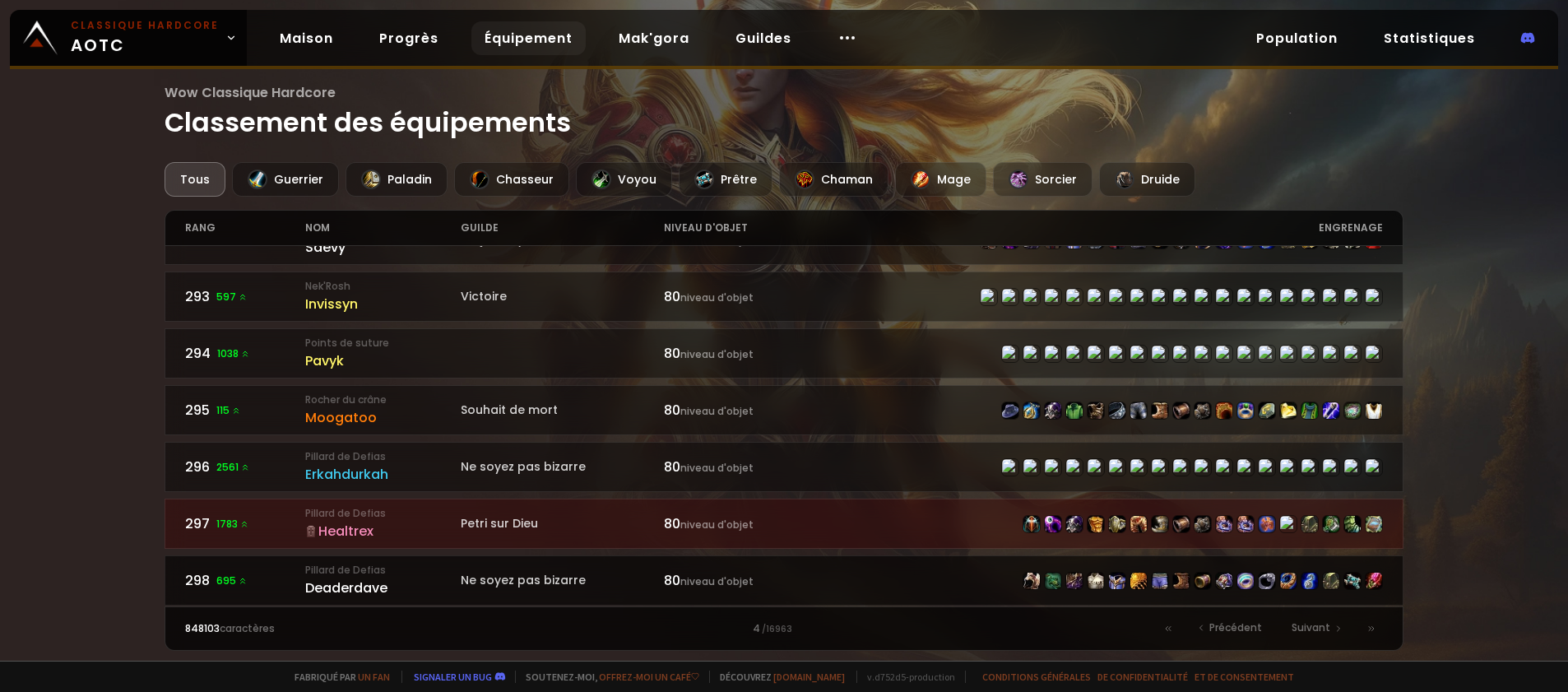
scroll to position [2441, 0]
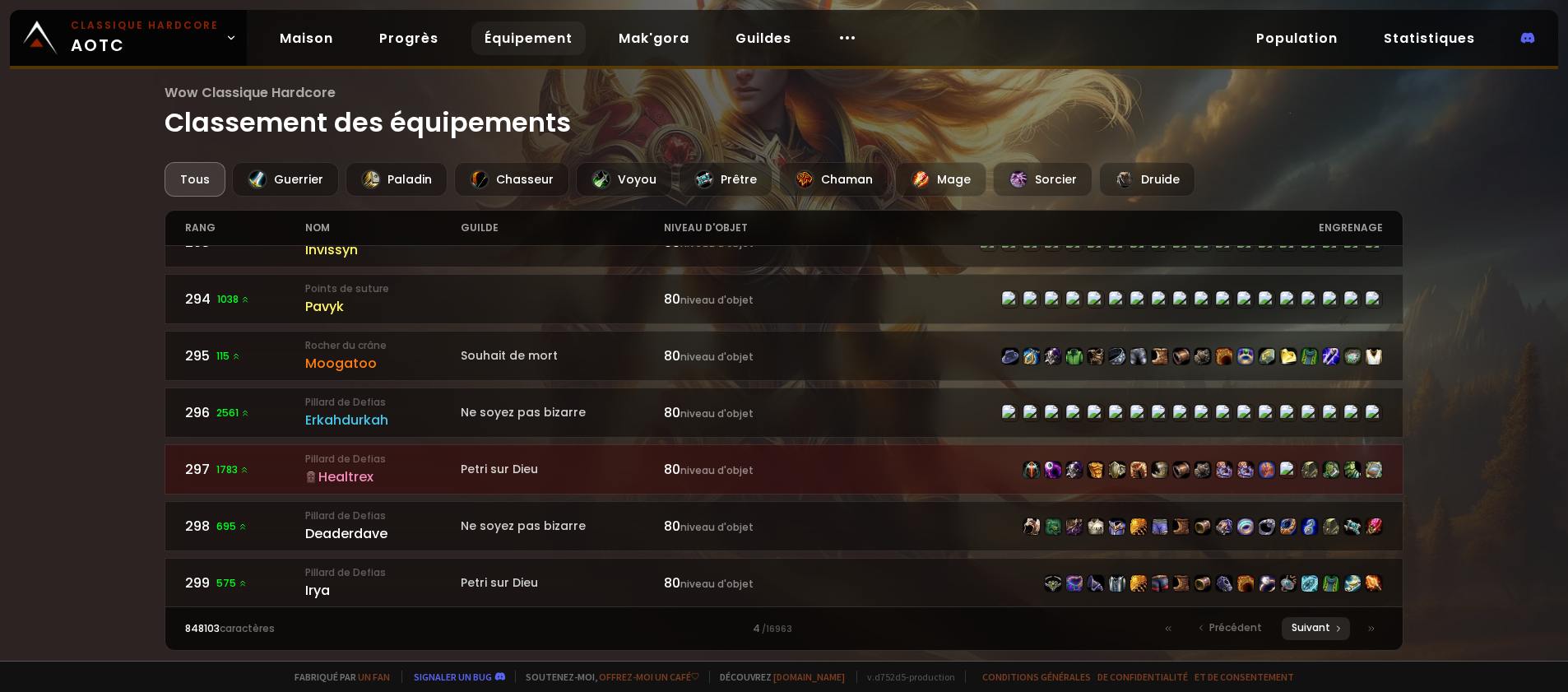
click at [1324, 625] on font "Suivant" at bounding box center [1311, 627] width 39 height 14
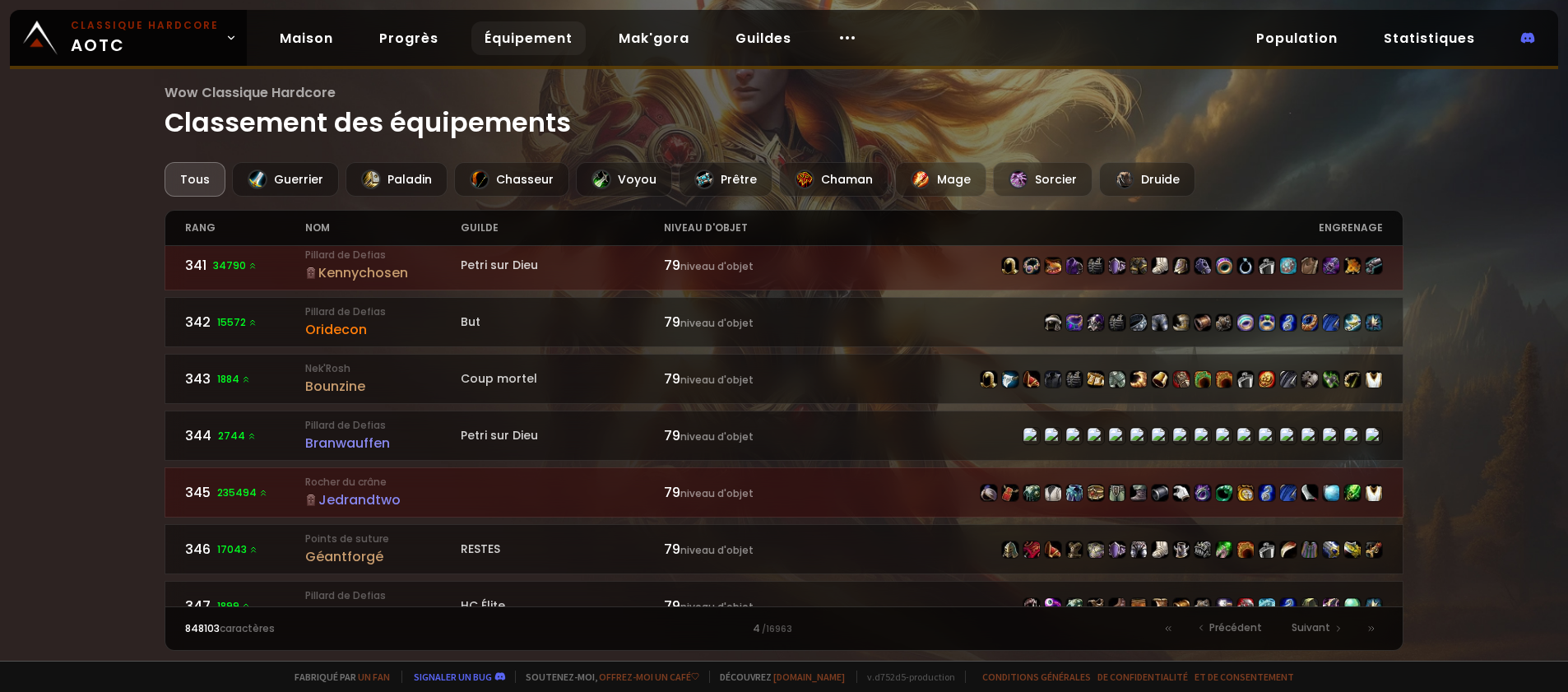
scroll to position [2441, 0]
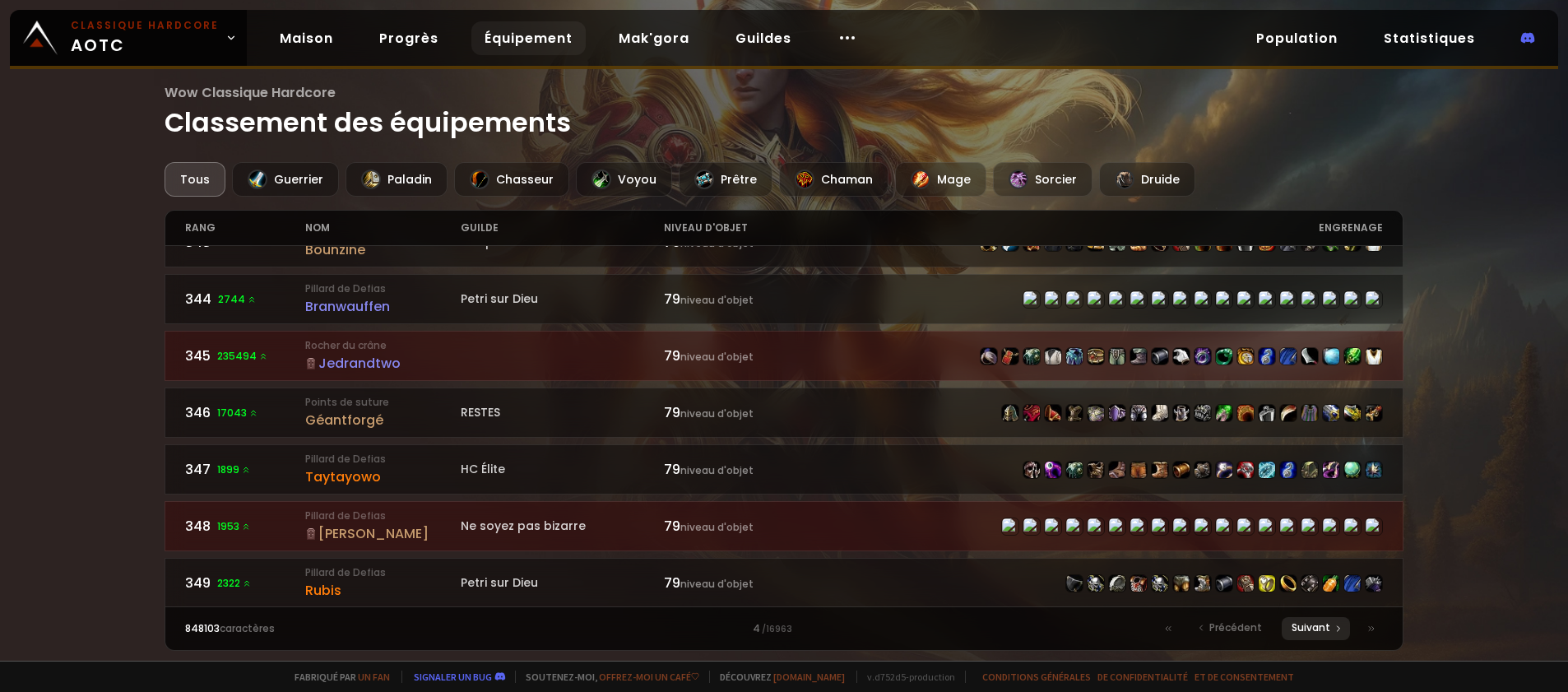
click at [1317, 631] on font "Suivant" at bounding box center [1311, 627] width 39 height 14
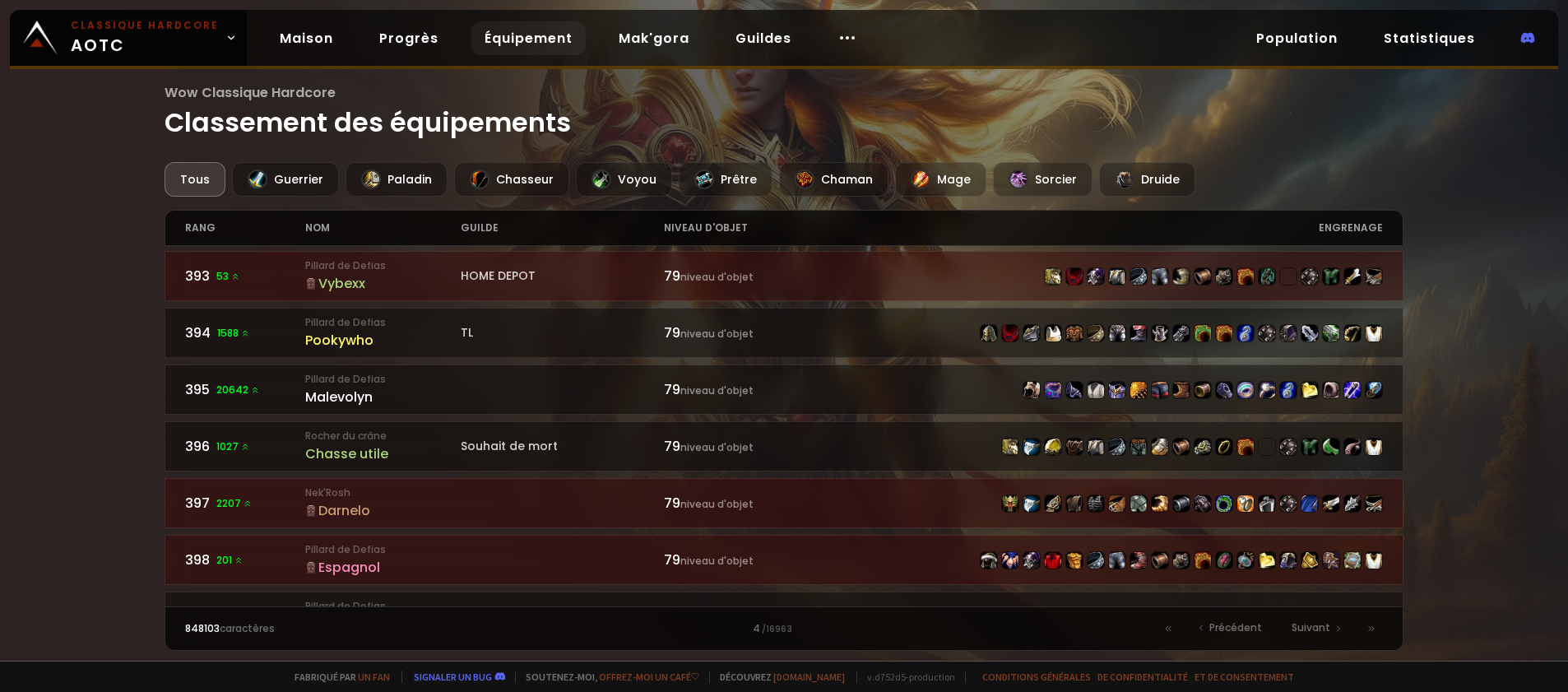
scroll to position [2421, 0]
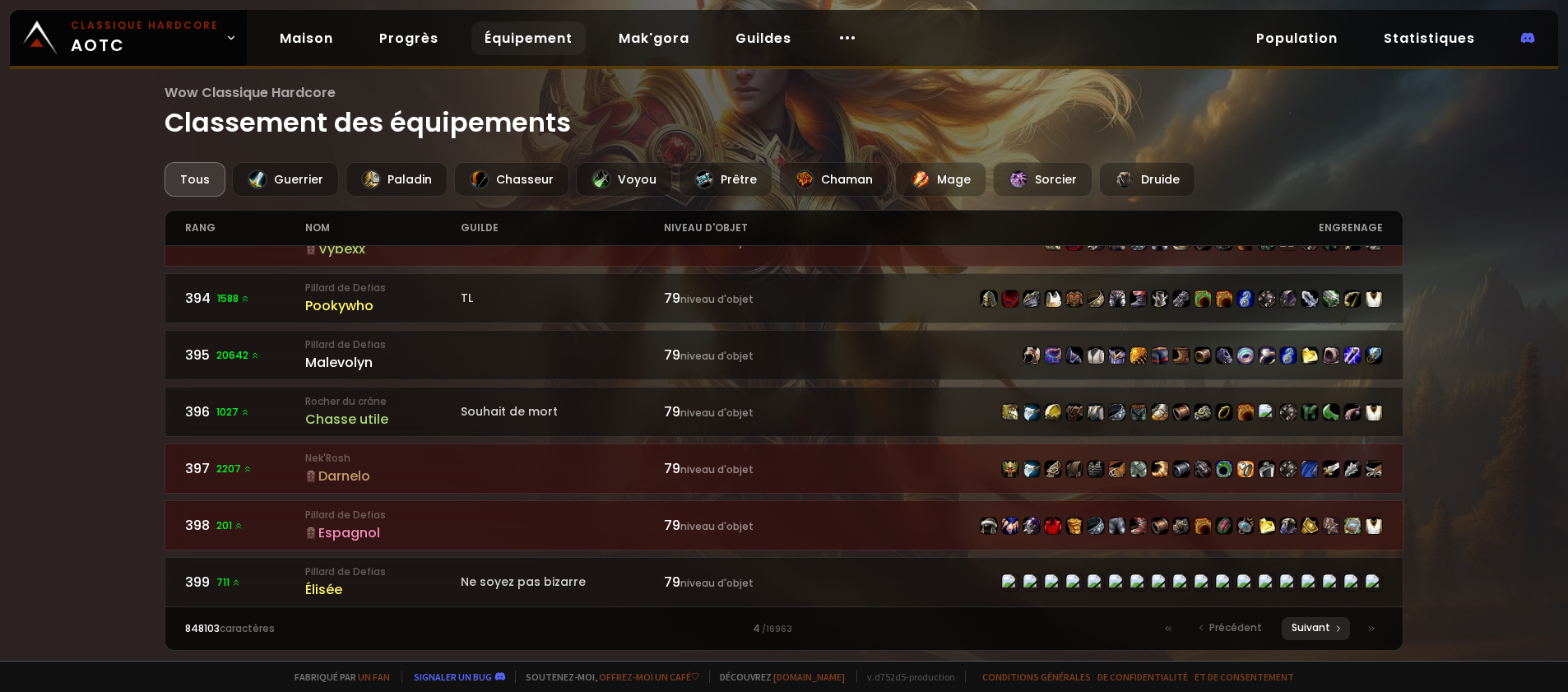
click at [1317, 625] on font "Suivant" at bounding box center [1311, 627] width 39 height 14
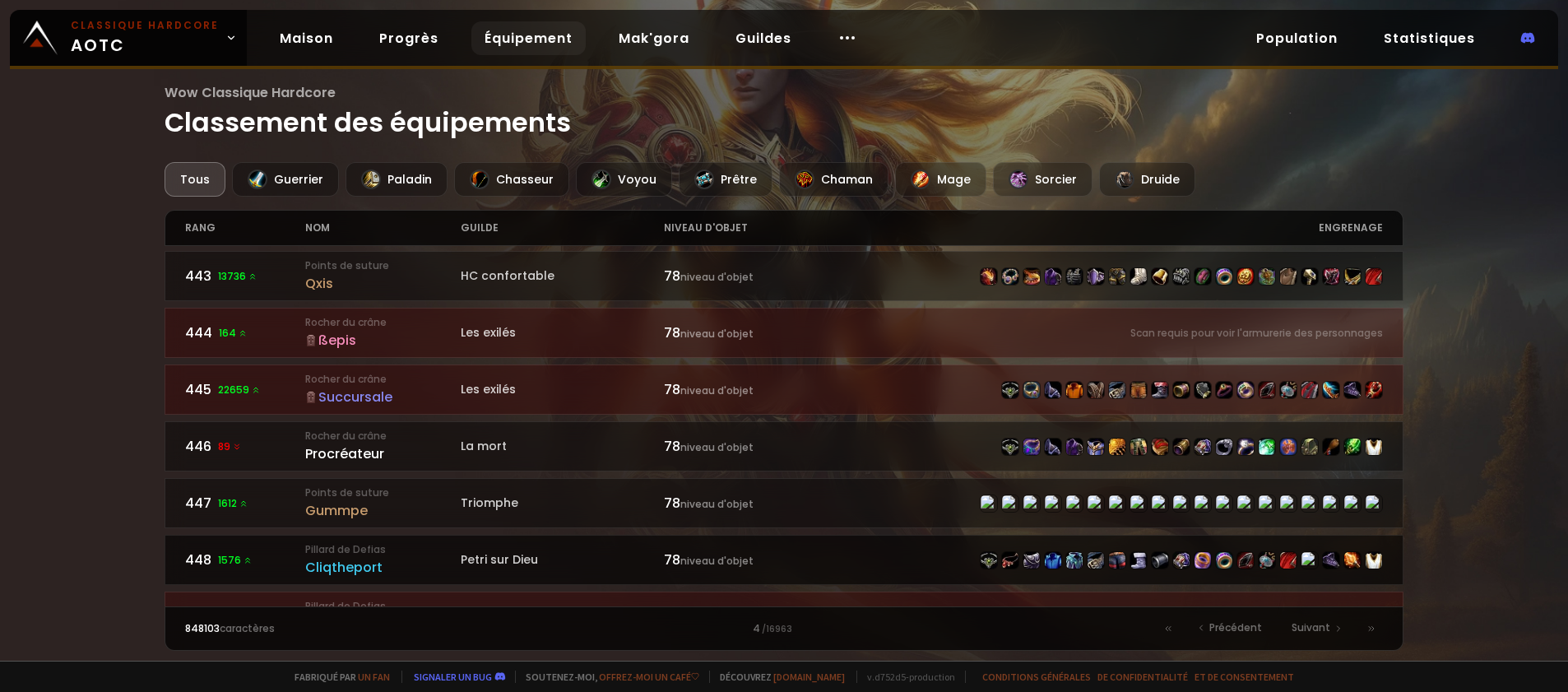
scroll to position [2421, 0]
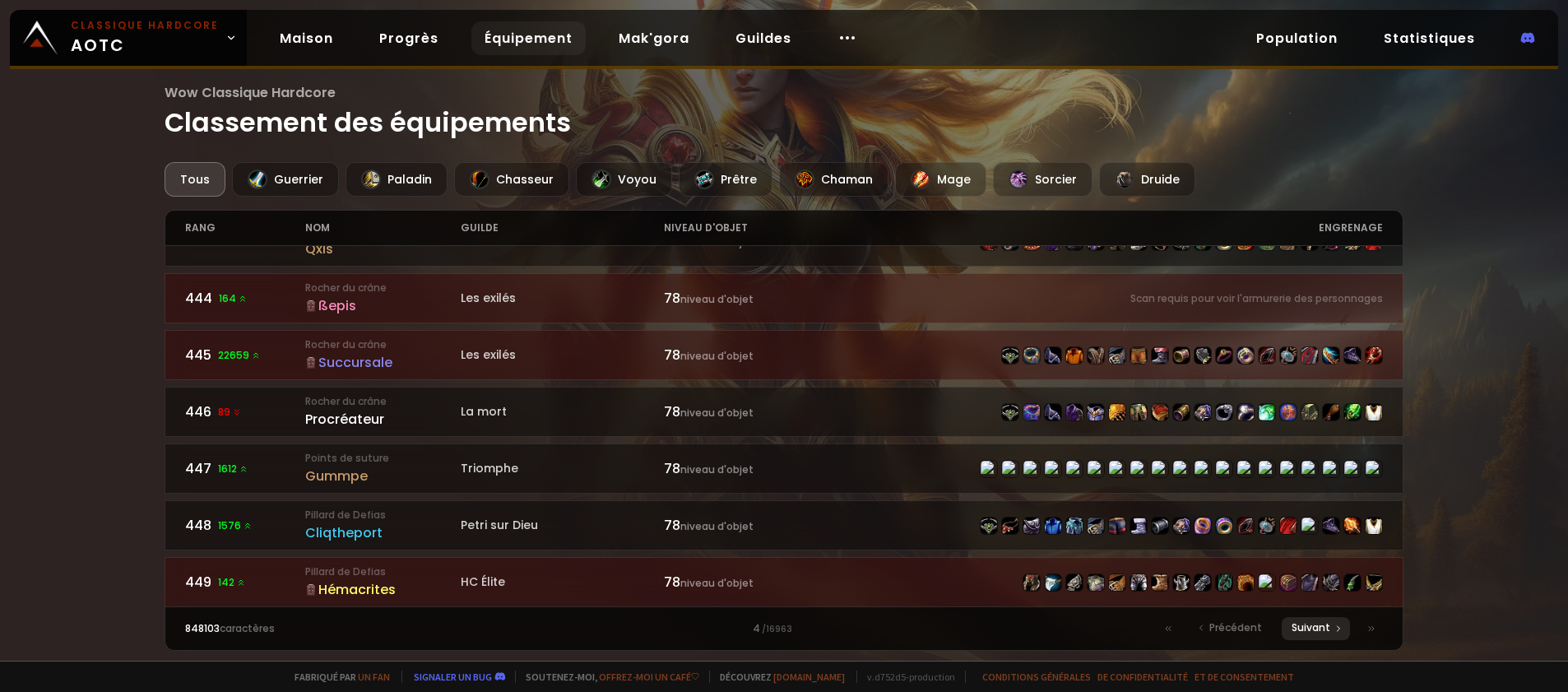
click at [1315, 626] on font "Suivant" at bounding box center [1311, 627] width 39 height 14
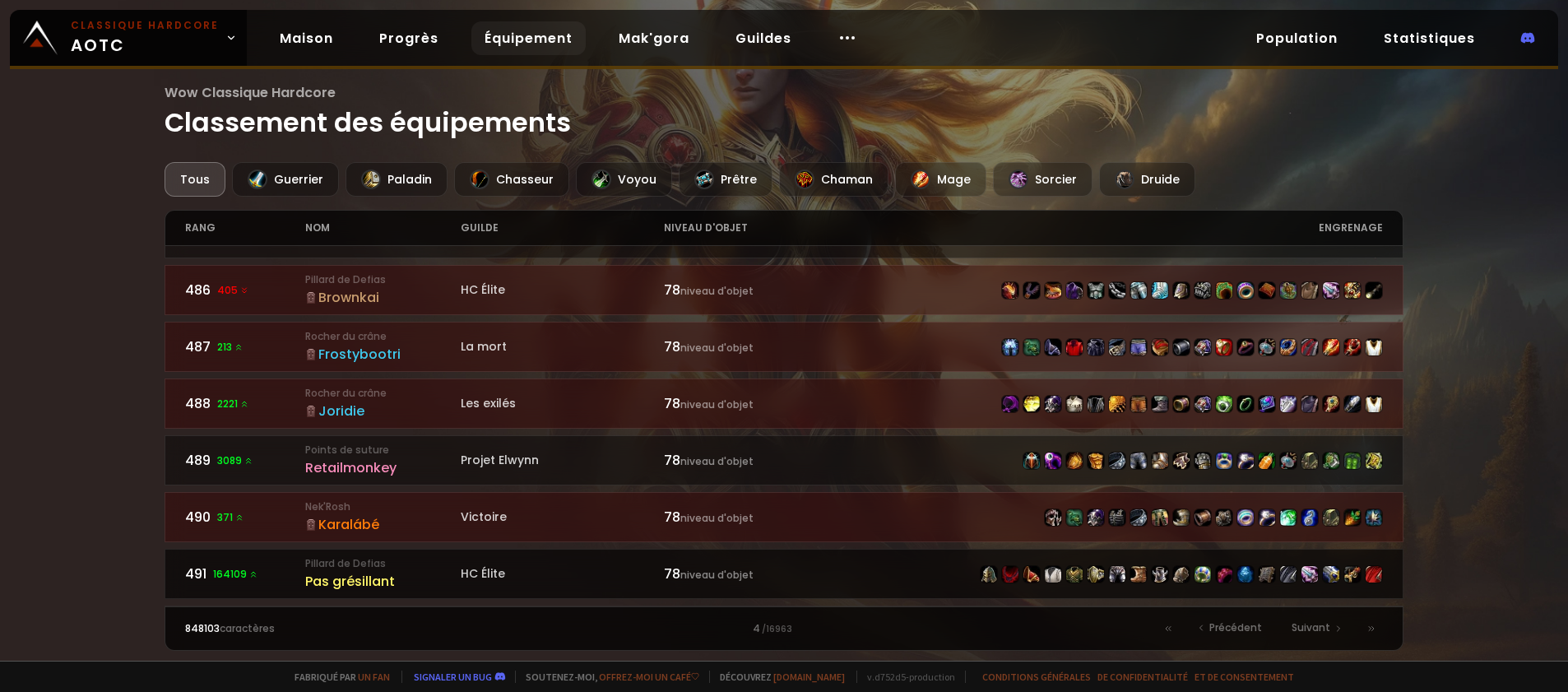
scroll to position [2421, 0]
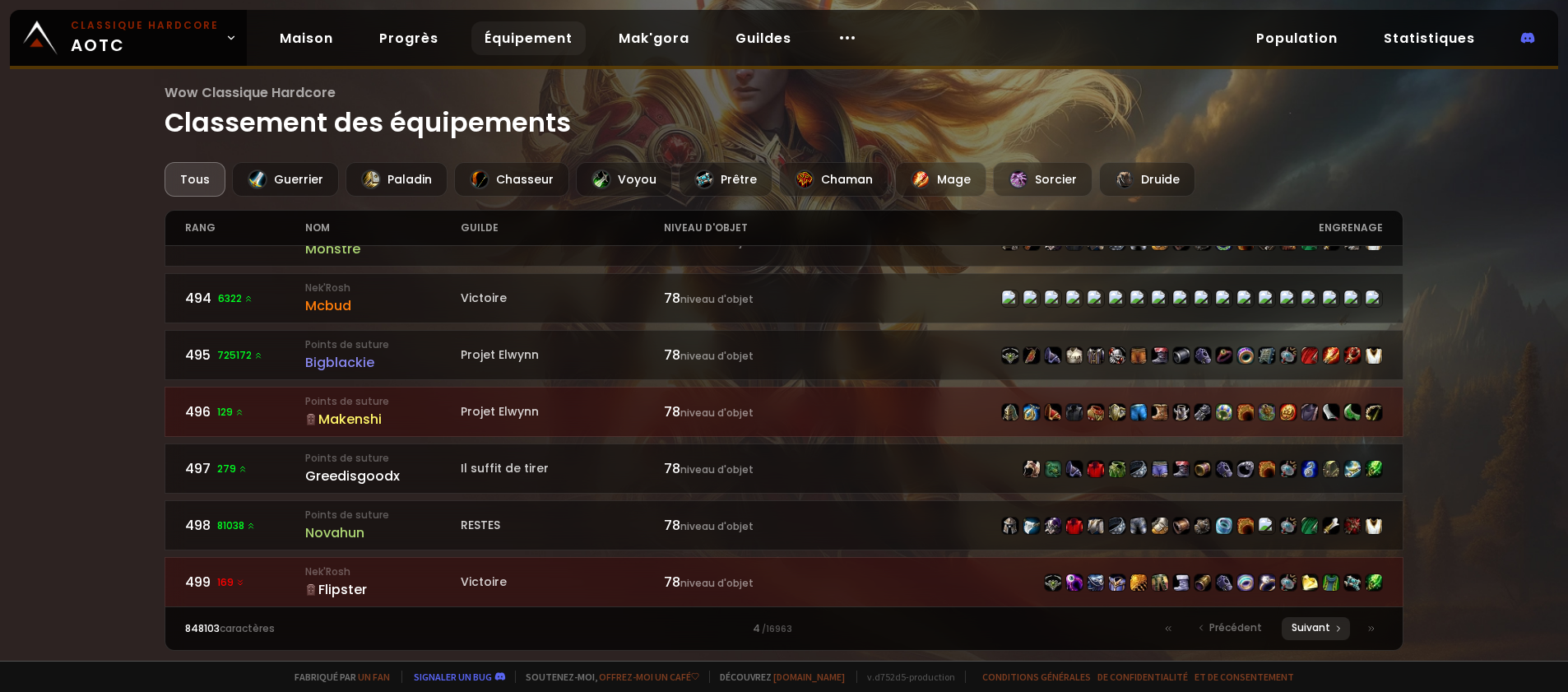
click at [1312, 620] on span "Suivant" at bounding box center [1311, 627] width 39 height 15
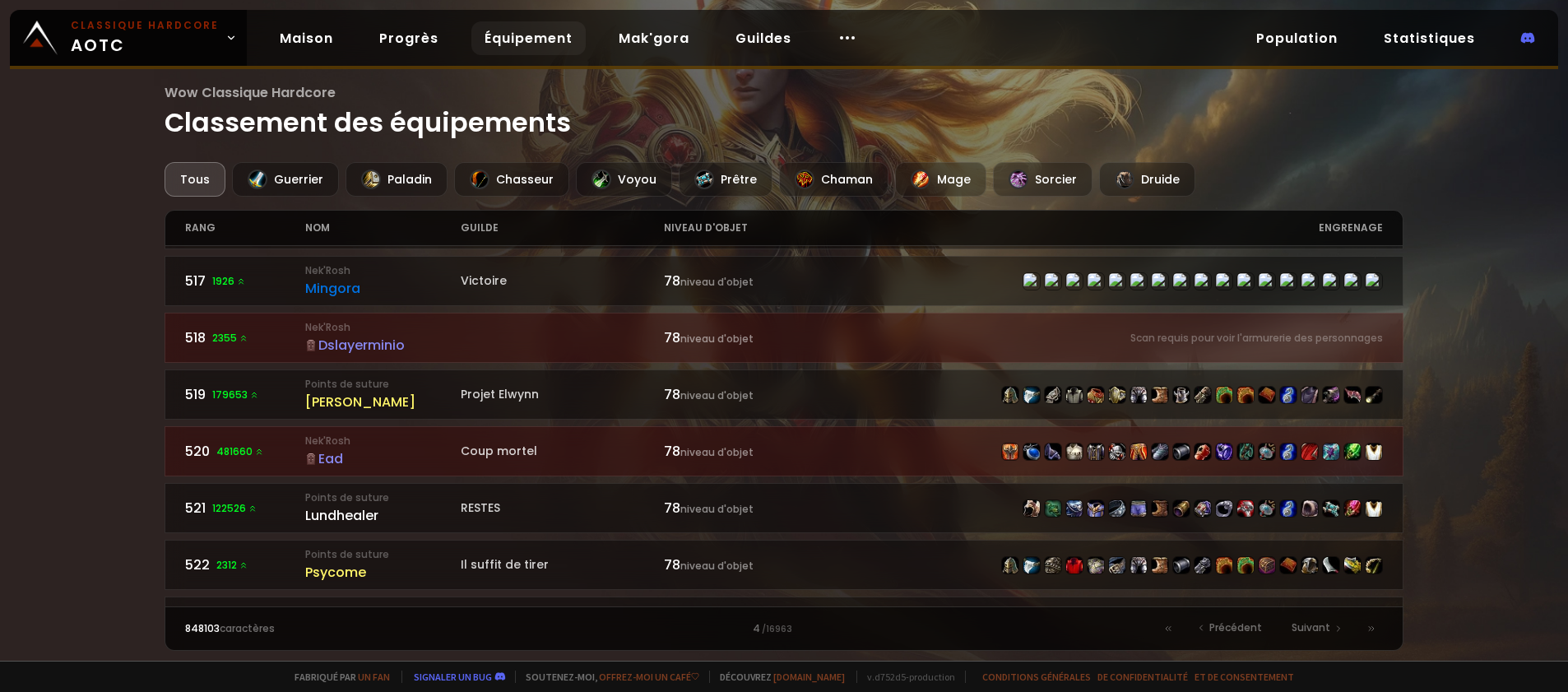
scroll to position [1317, 0]
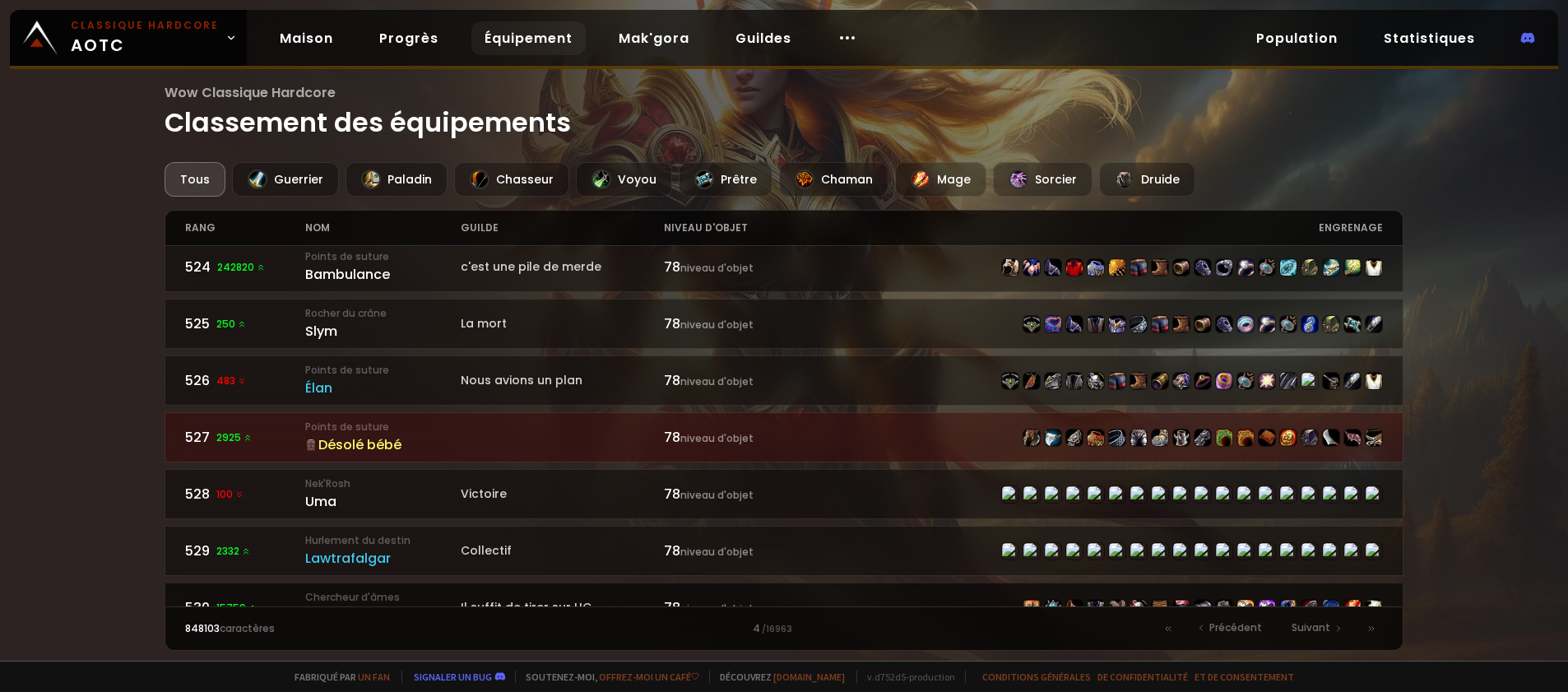
click at [384, 605] on div "Flach" at bounding box center [383, 615] width 156 height 21
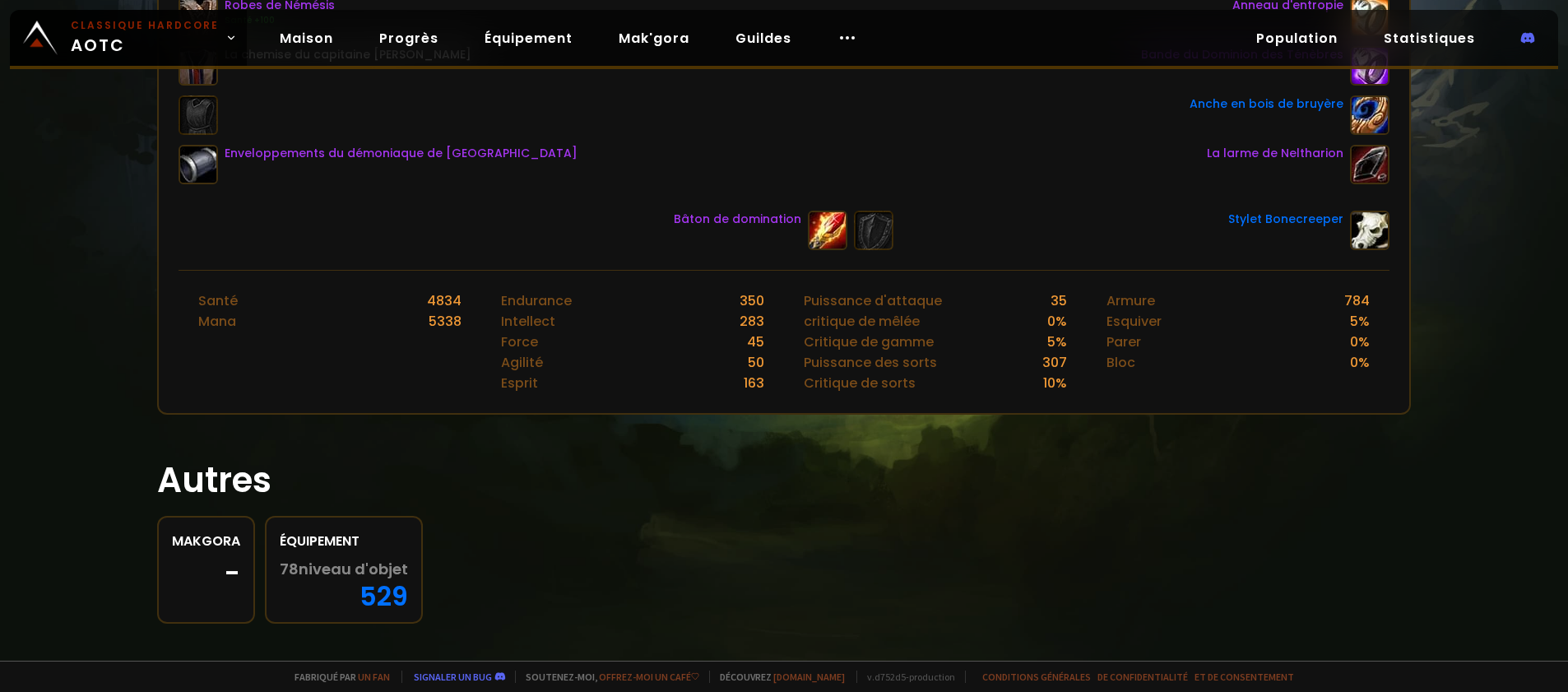
scroll to position [523, 0]
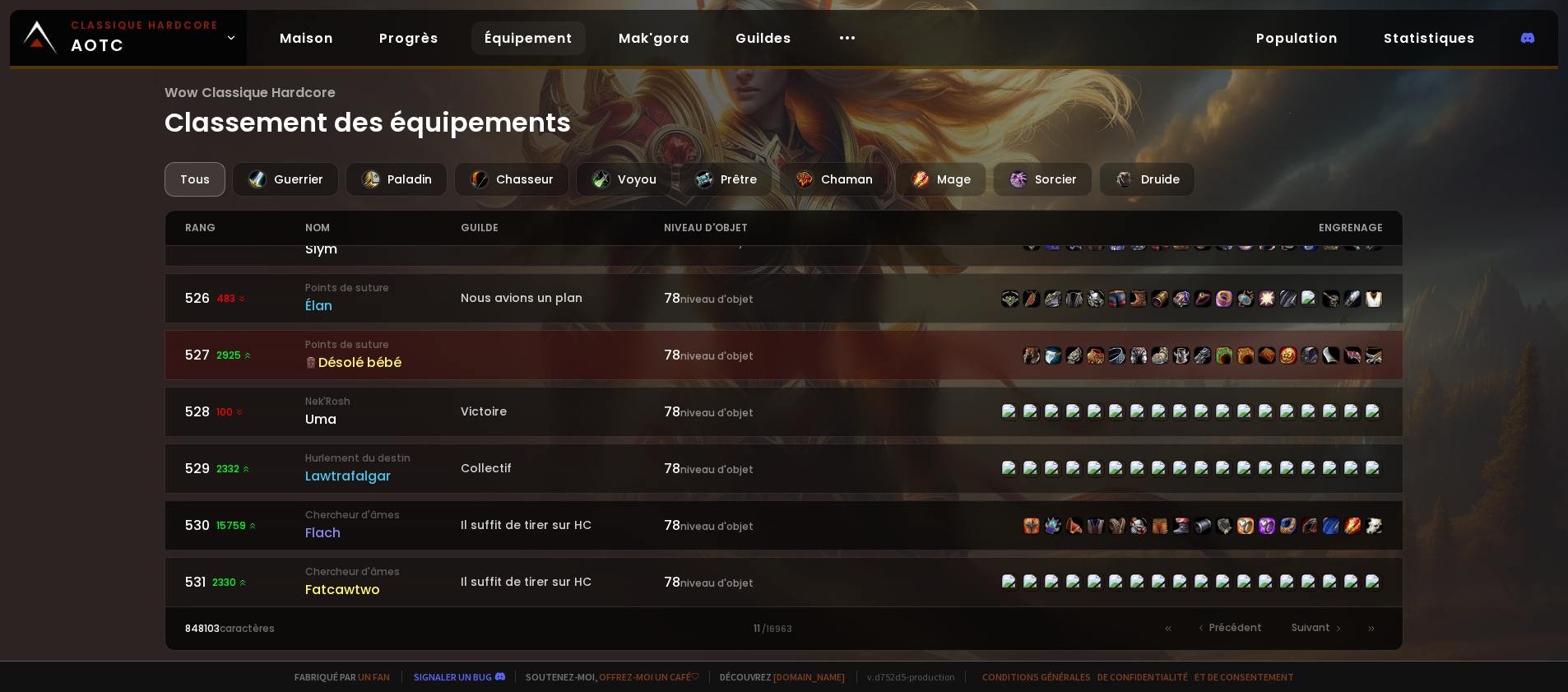
scroll to position [1646, 0]
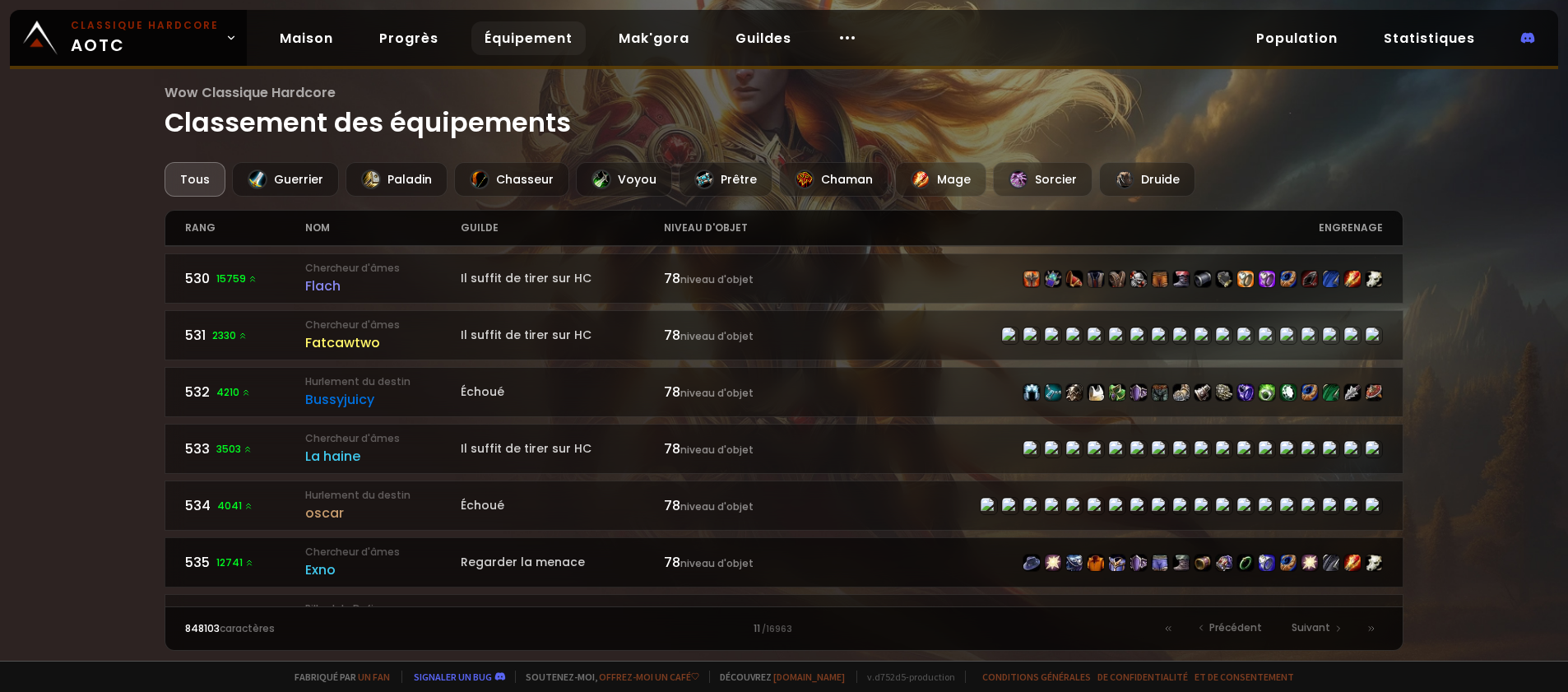
click at [396, 545] on small "Chercheur d'âmes" at bounding box center [383, 552] width 156 height 15
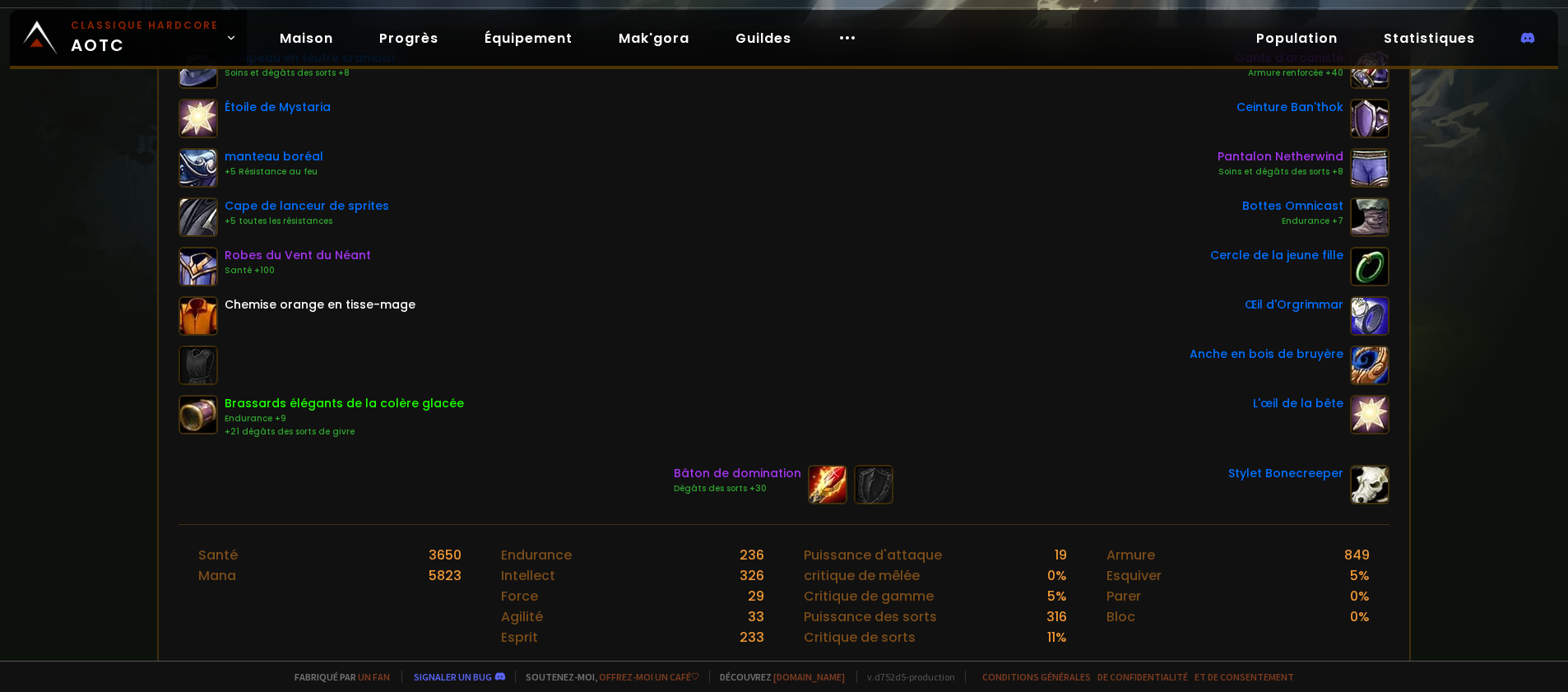
scroll to position [247, 0]
